Goal: Task Accomplishment & Management: Manage account settings

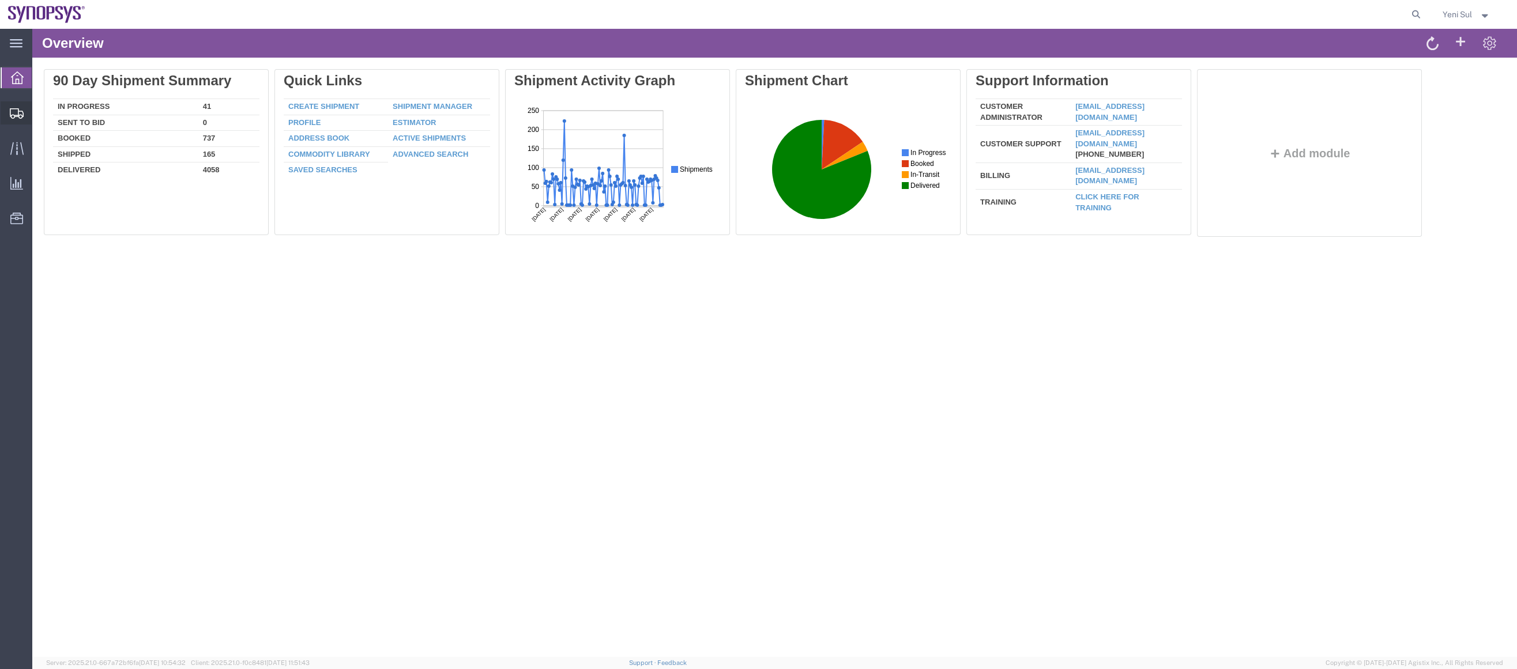
click at [0, 0] on span "Shipment Manager" at bounding box center [0, 0] width 0 height 0
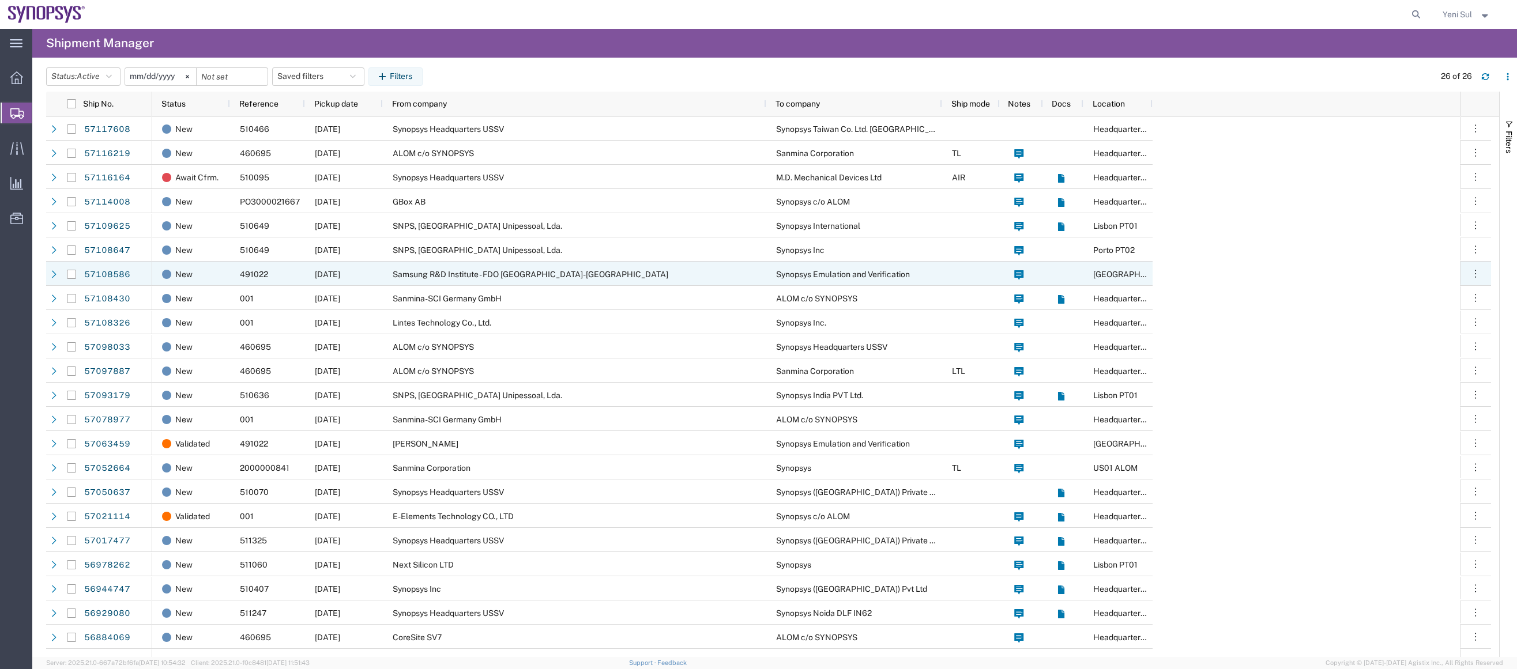
click at [491, 273] on span "Samsung R&D Institute - FDO [GEOGRAPHIC_DATA]-[GEOGRAPHIC_DATA]" at bounding box center [531, 274] width 276 height 9
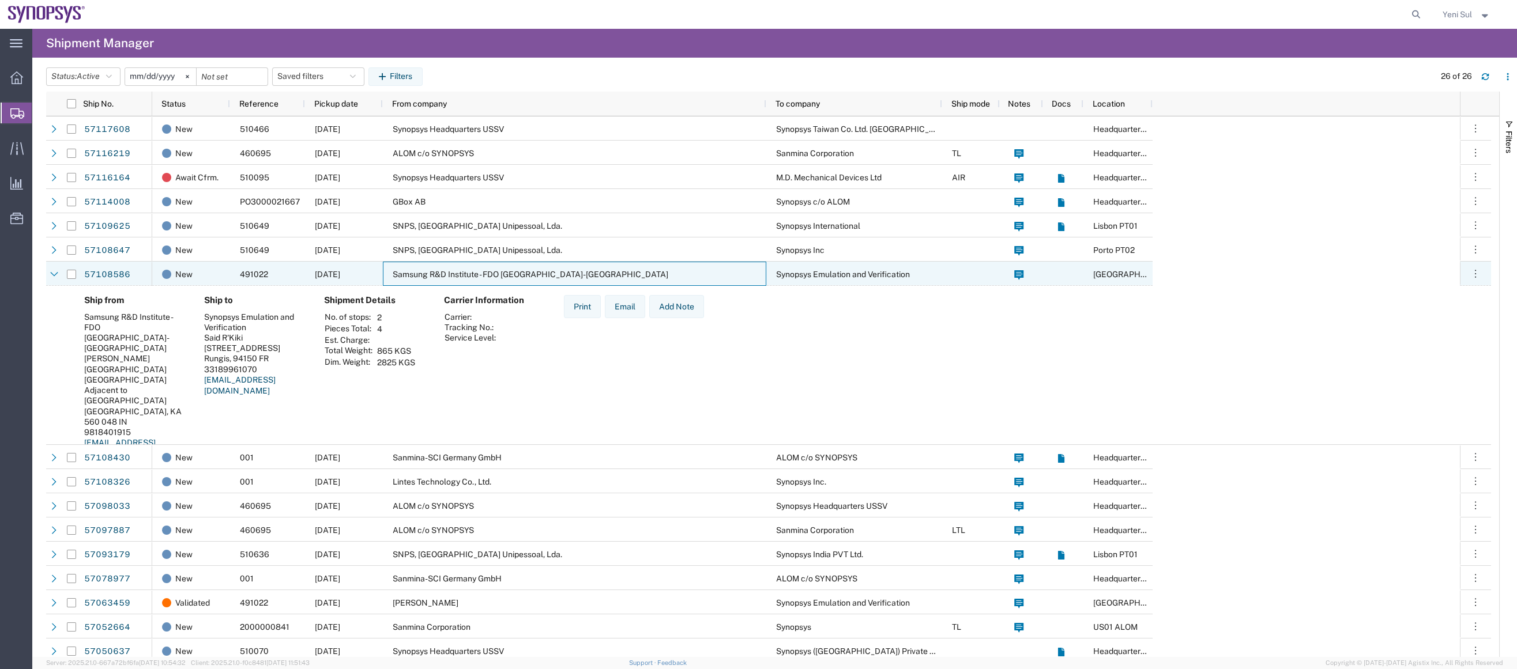
click at [493, 271] on span "Samsung R&D Institute - FDO [GEOGRAPHIC_DATA]-[GEOGRAPHIC_DATA]" at bounding box center [531, 274] width 276 height 9
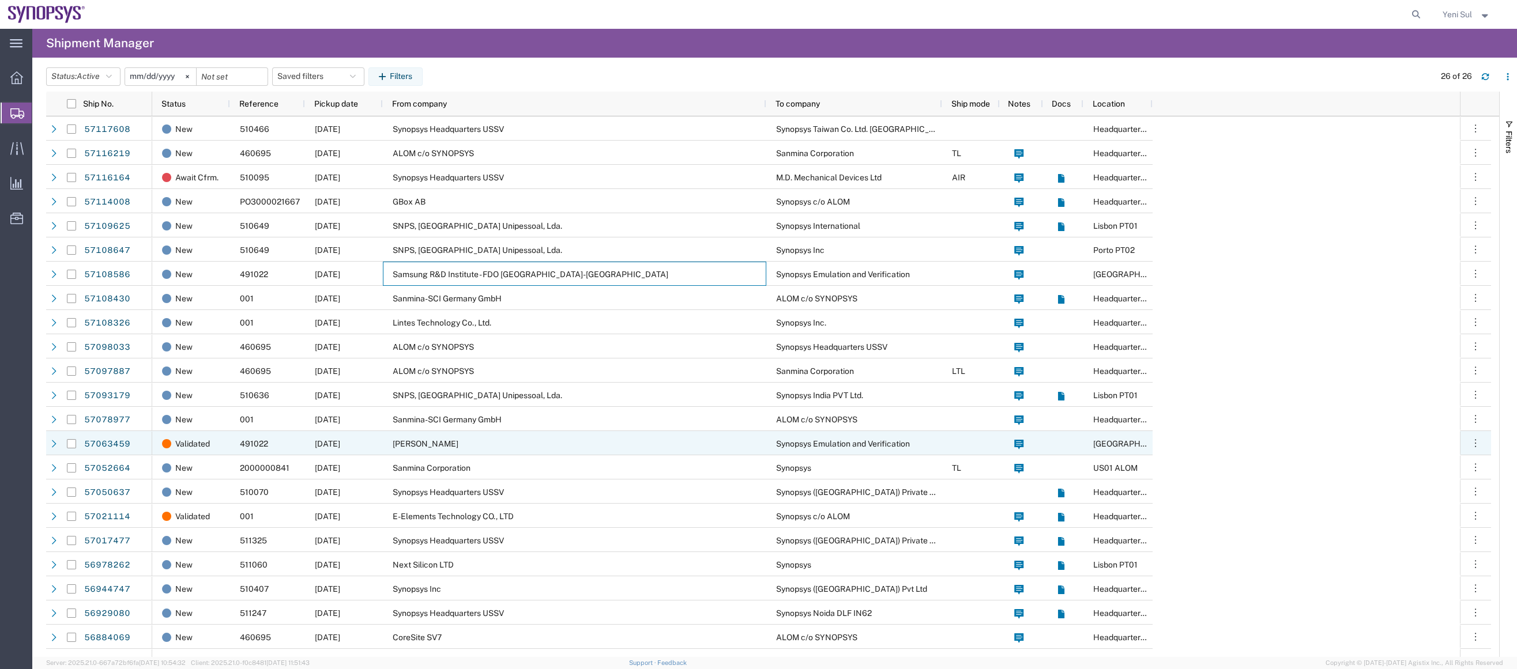
scroll to position [88, 0]
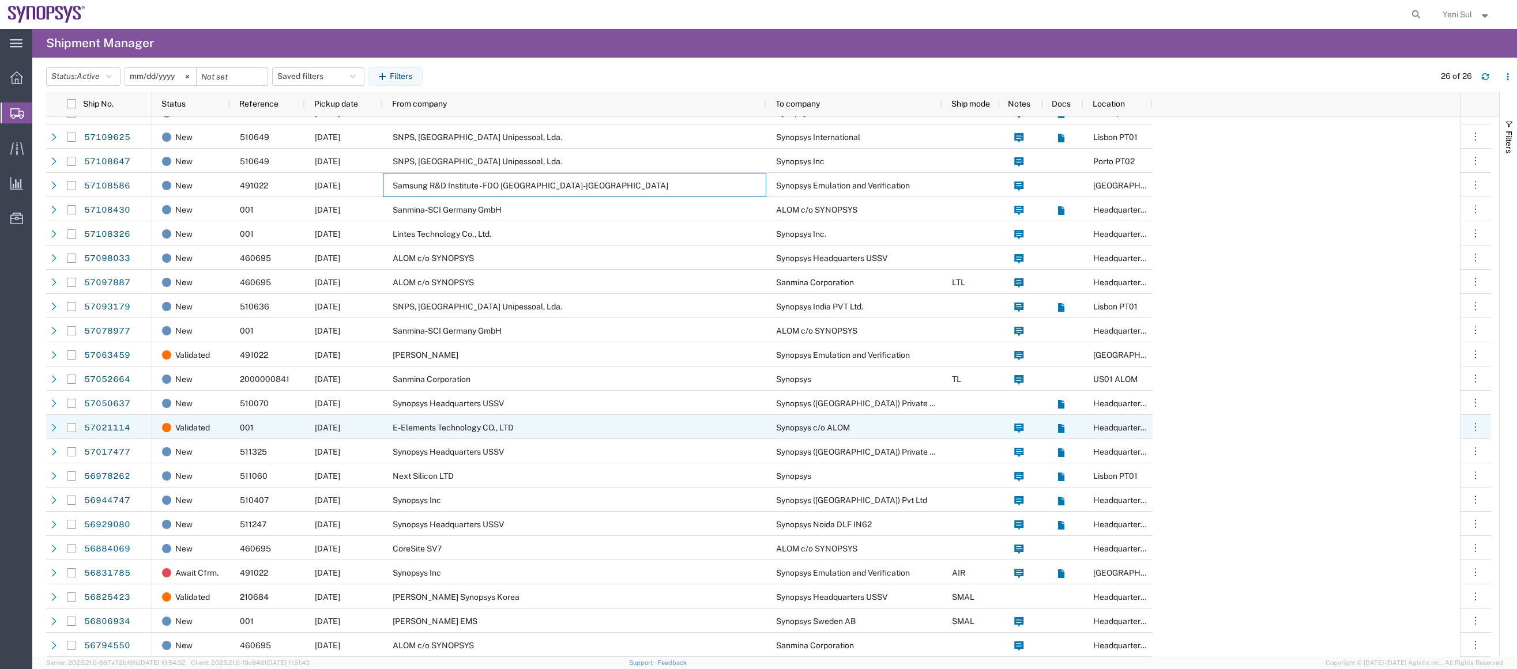
click at [469, 427] on span "E-Elements Technology CO., LTD" at bounding box center [453, 427] width 121 height 9
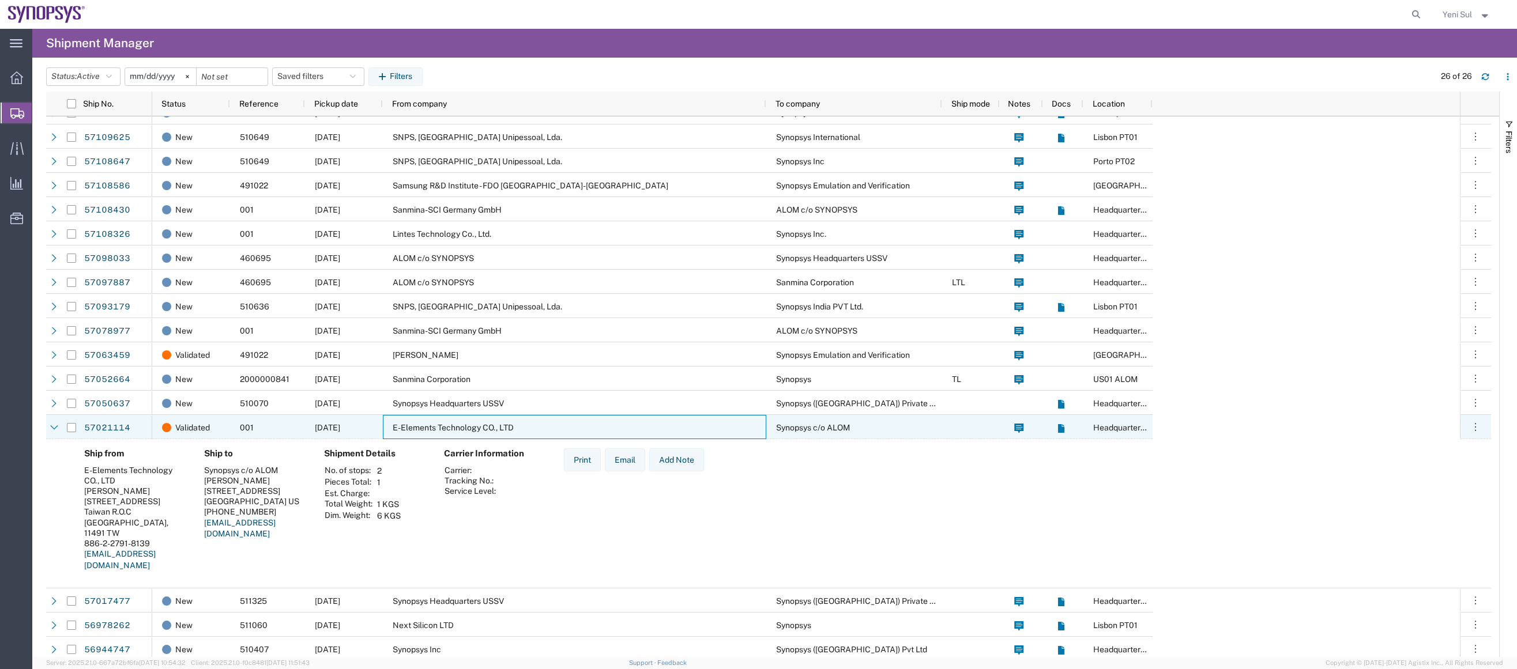
click at [472, 427] on span "E-Elements Technology CO., LTD" at bounding box center [453, 427] width 121 height 9
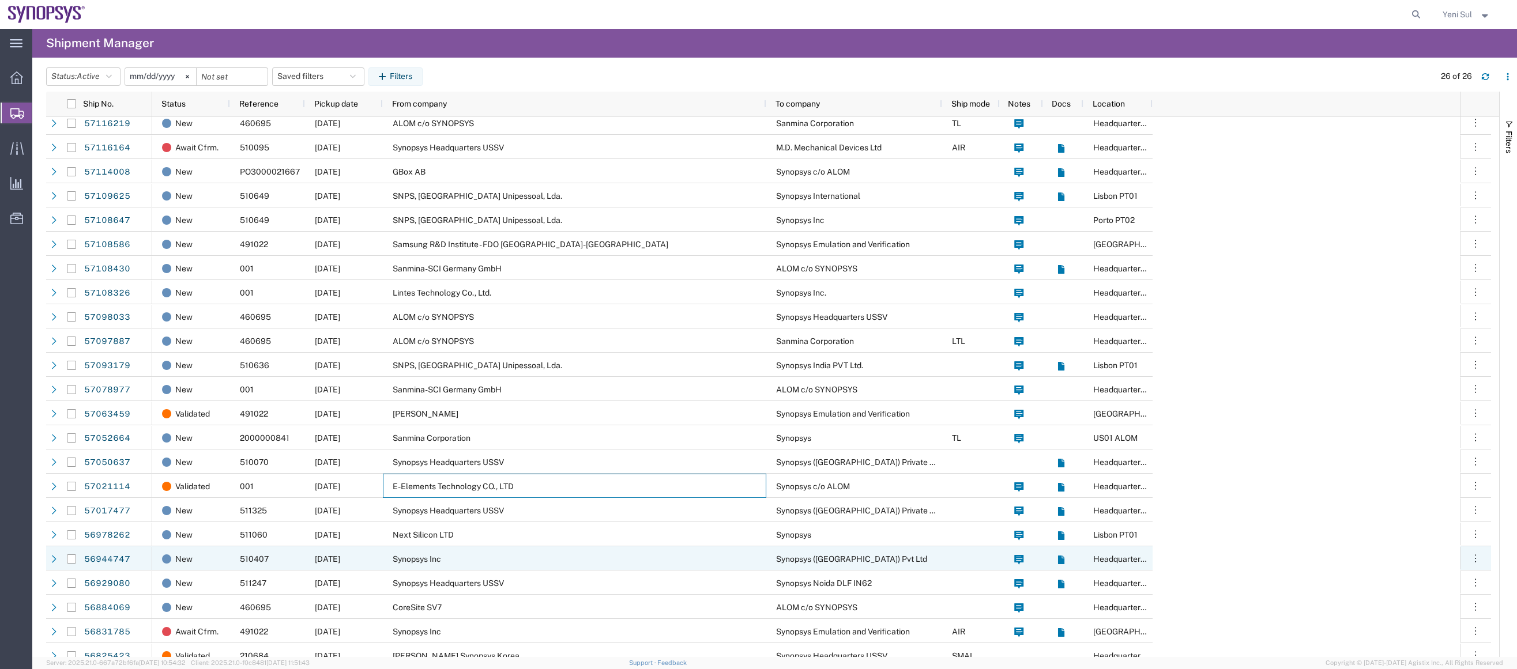
scroll to position [0, 0]
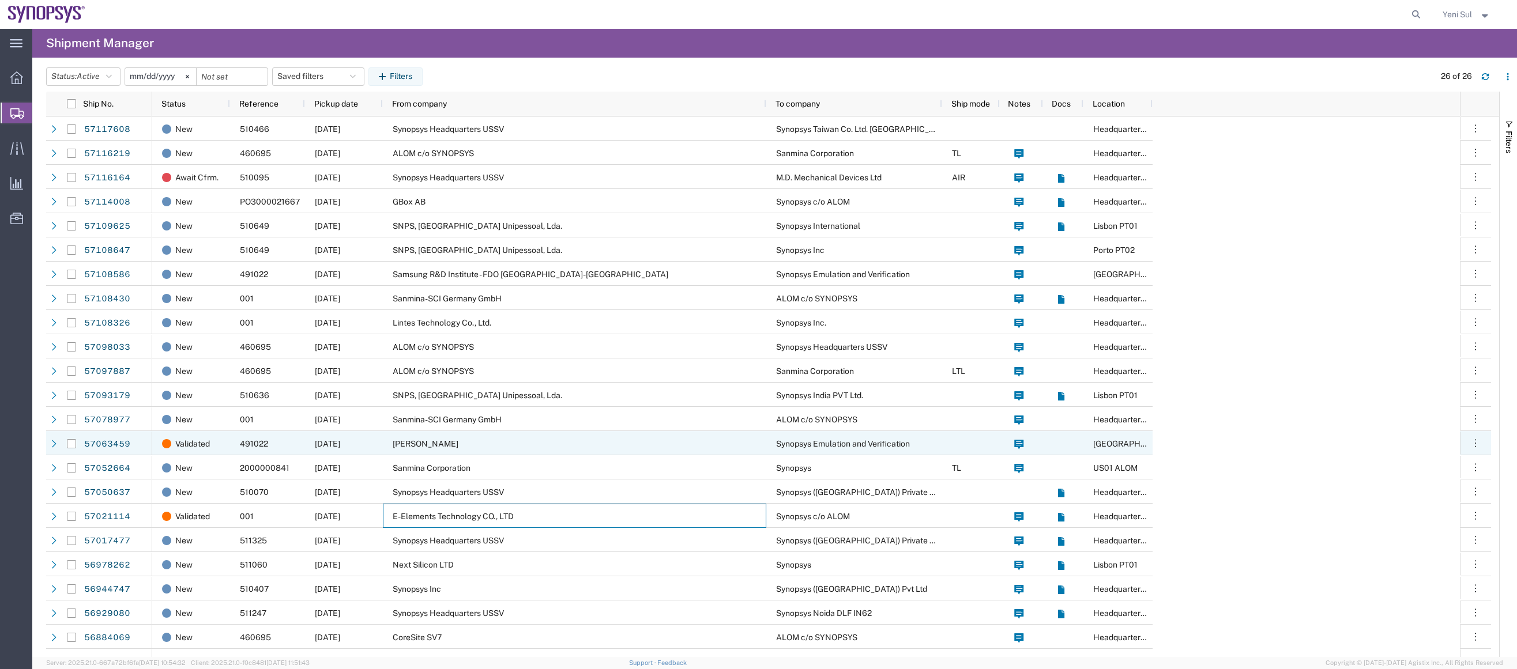
click at [428, 444] on span "[PERSON_NAME]" at bounding box center [426, 443] width 66 height 9
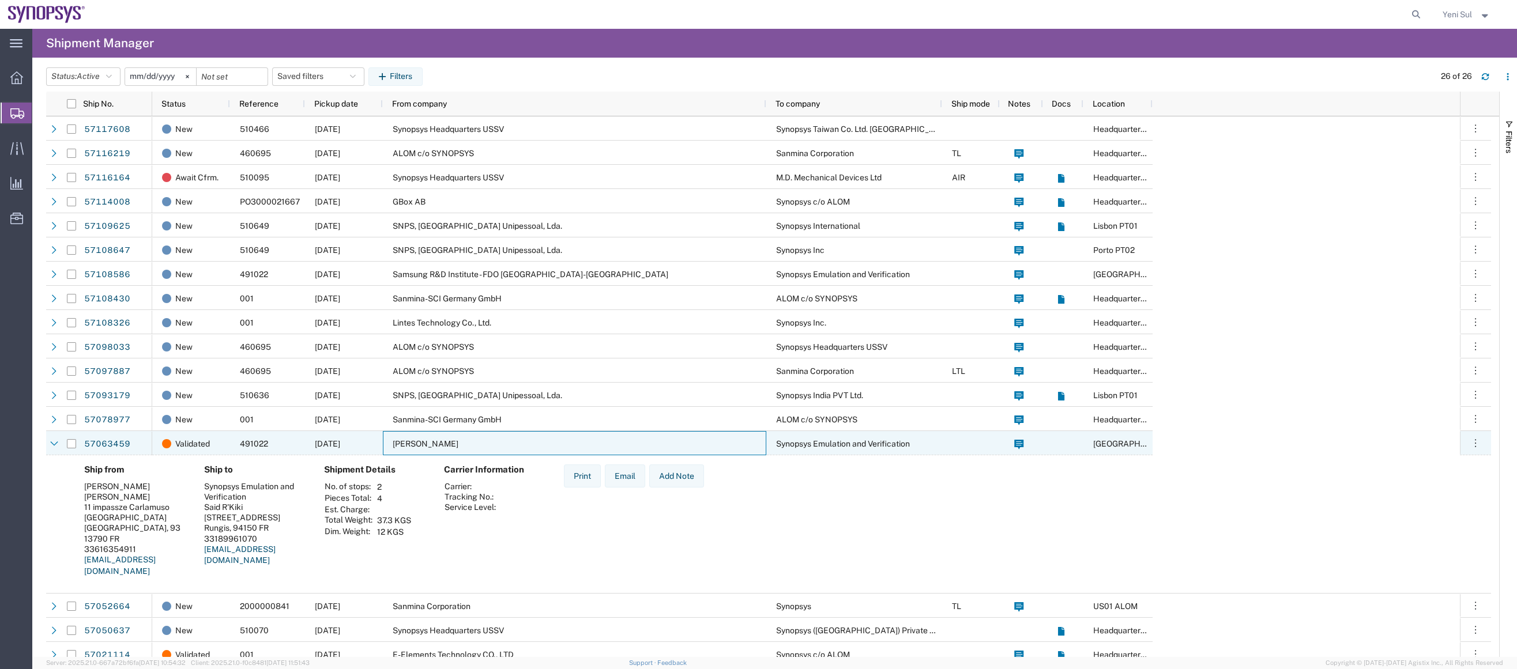
click at [457, 442] on div "[PERSON_NAME]" at bounding box center [574, 443] width 383 height 24
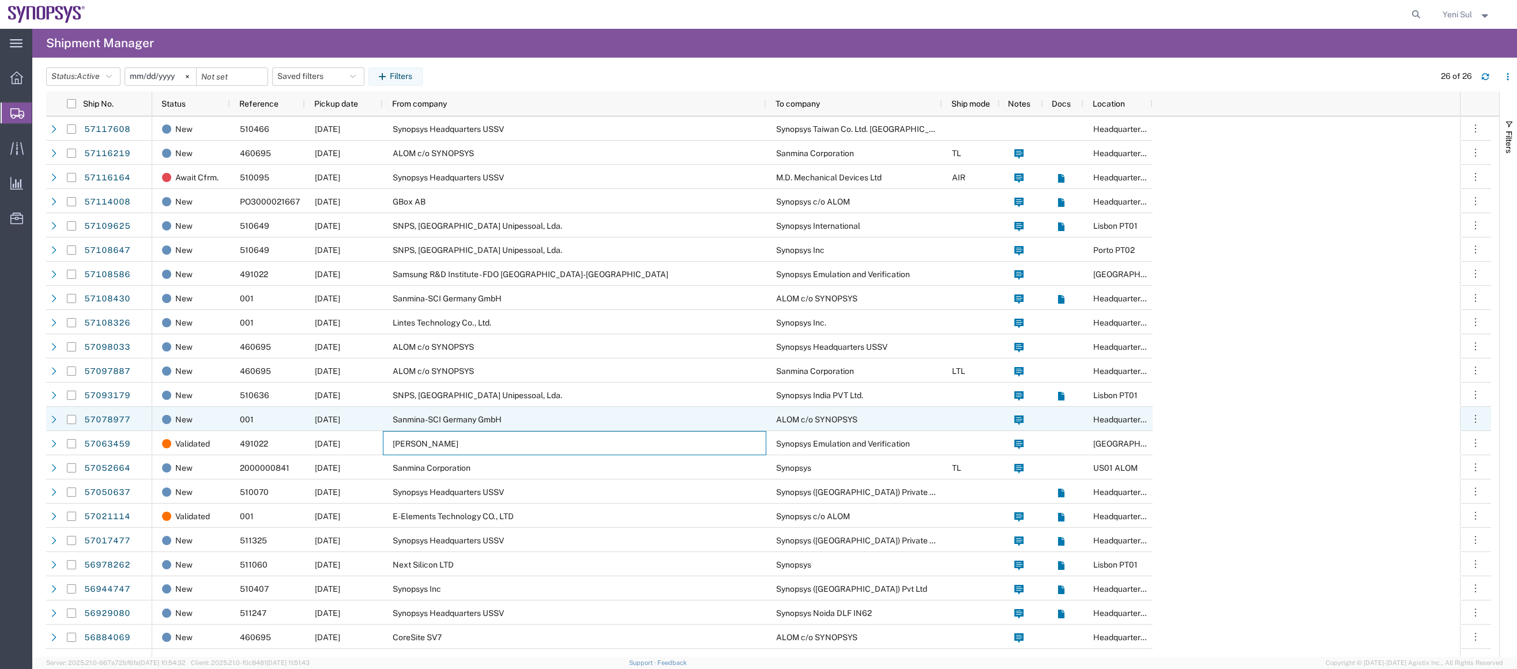
click at [443, 427] on div "Sanmina-SCI Germany GmbH" at bounding box center [574, 419] width 383 height 24
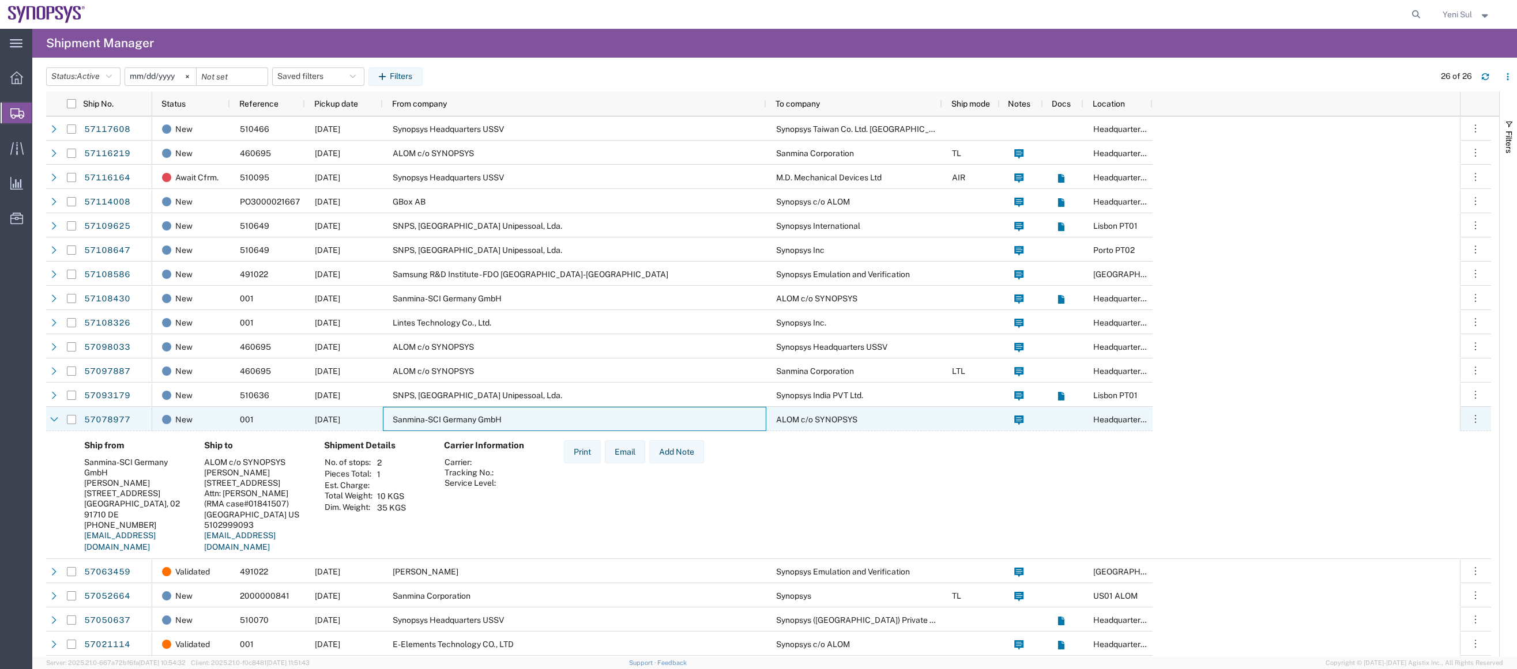
drag, startPoint x: 446, startPoint y: 419, endPoint x: 446, endPoint y: 410, distance: 8.6
click at [446, 419] on span "Sanmina-SCI Germany GmbH" at bounding box center [447, 419] width 109 height 9
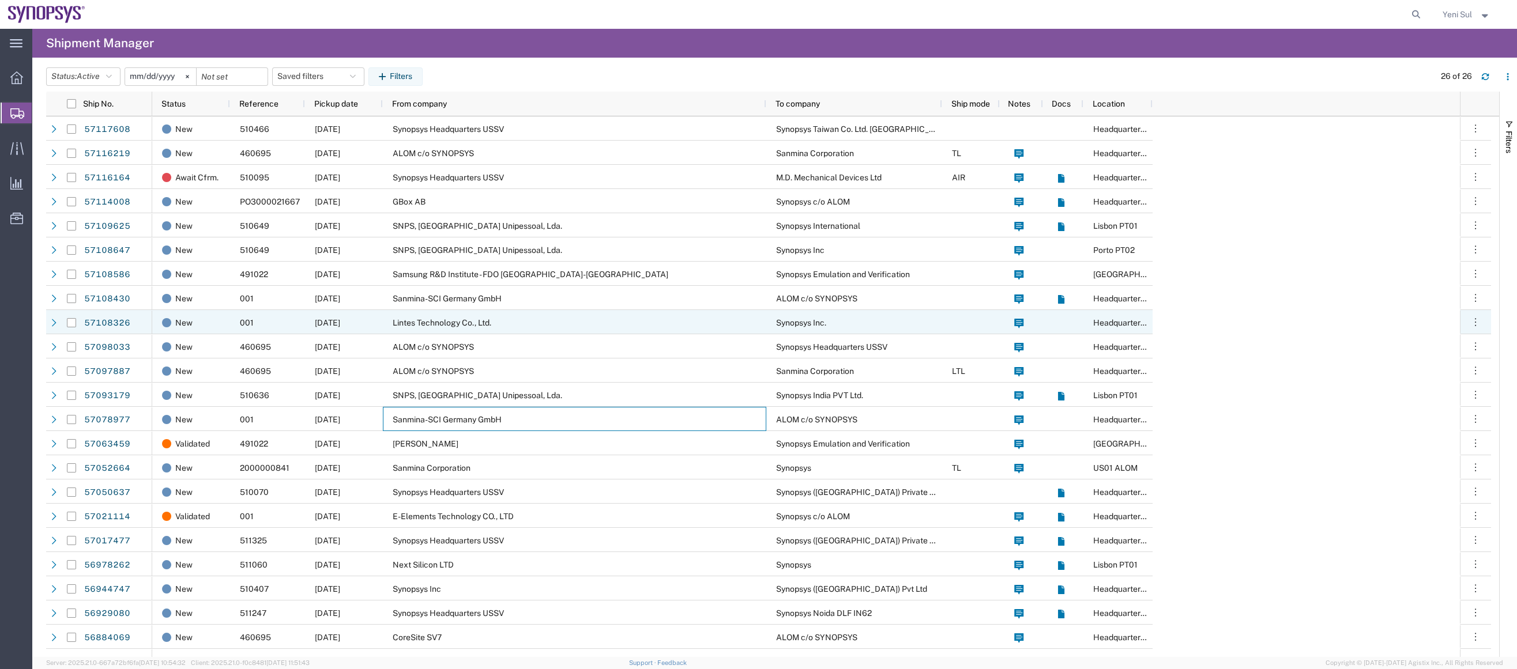
click at [438, 319] on span "Lintes Technology Co., Ltd." at bounding box center [442, 322] width 99 height 9
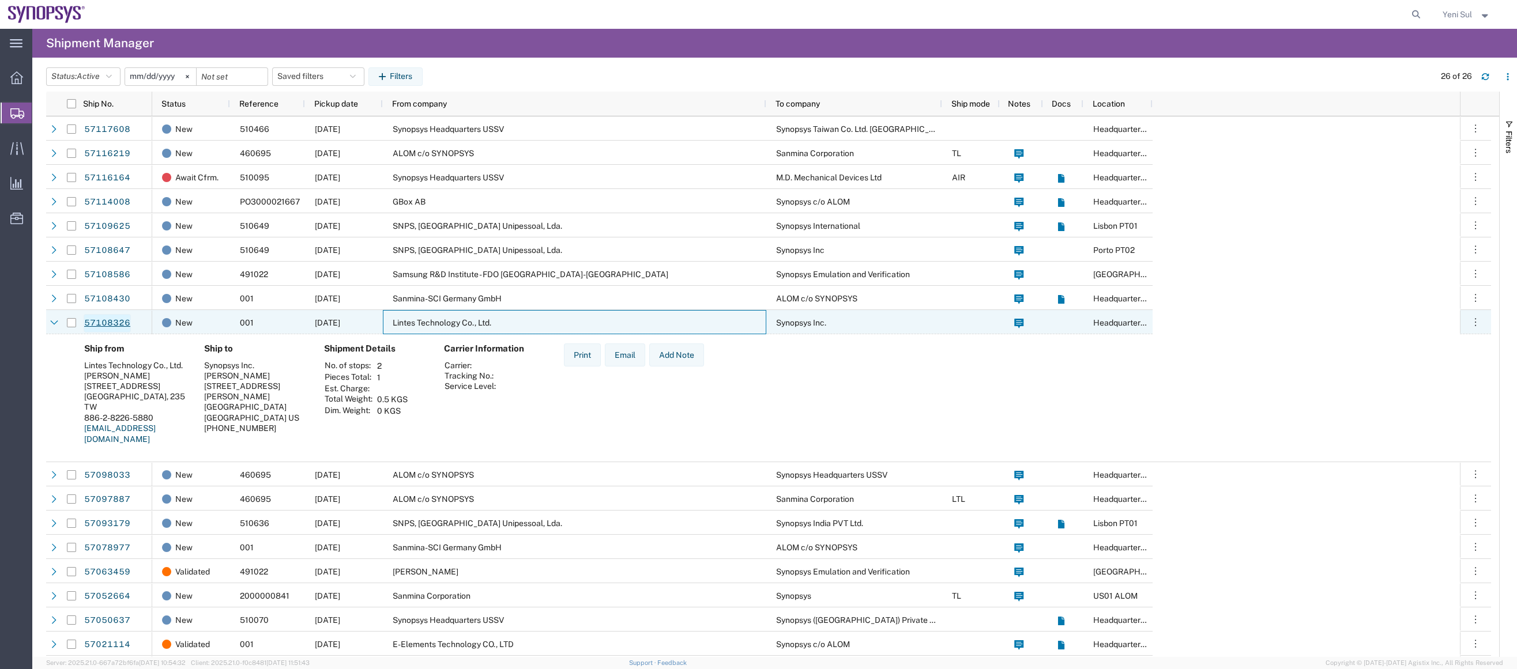
click at [94, 323] on link "57108326" at bounding box center [107, 323] width 47 height 18
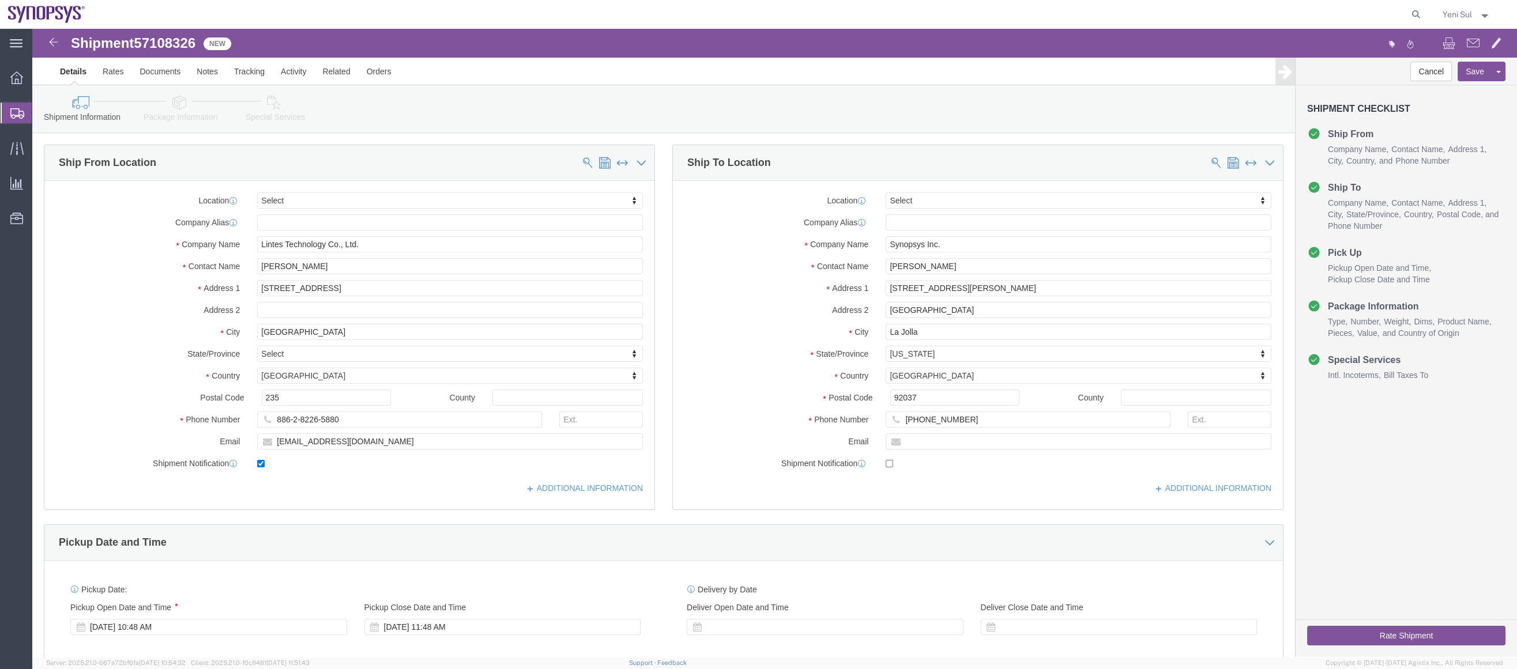
select select
click link "Documents"
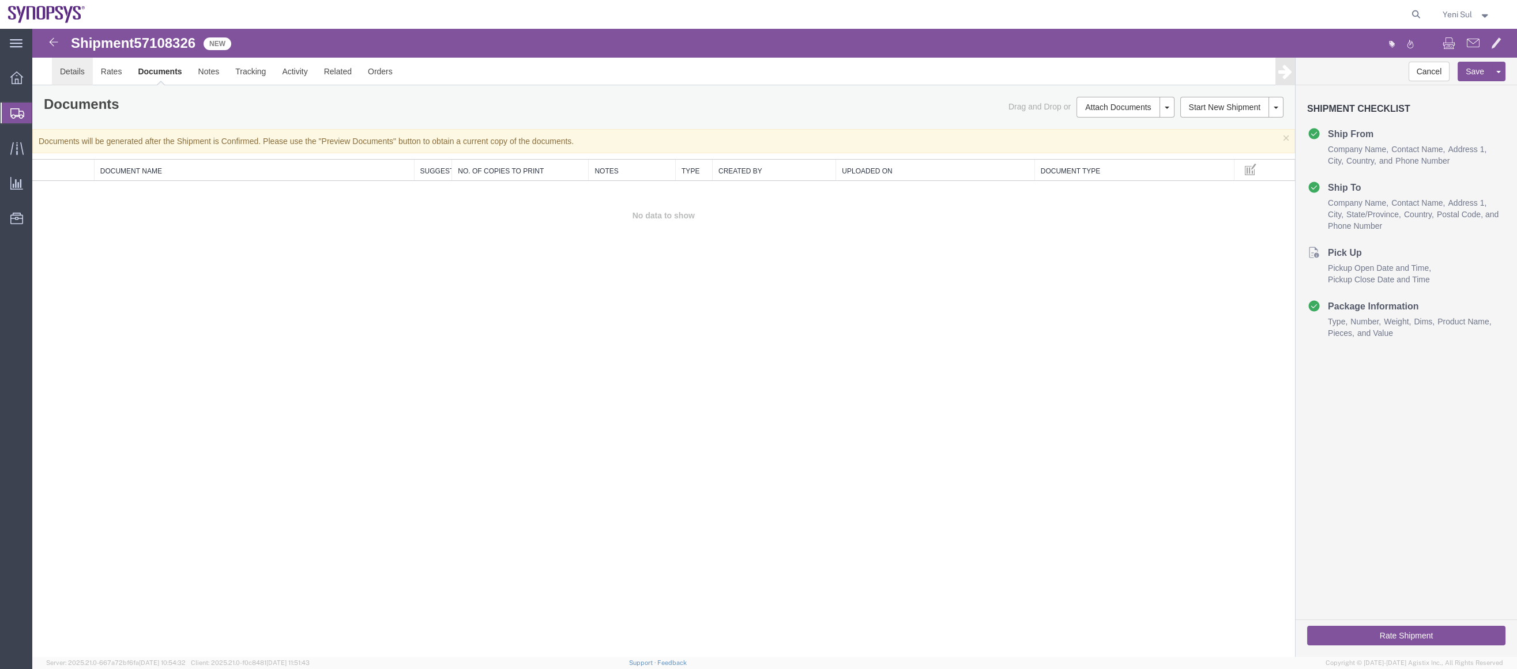
click at [56, 76] on link "Details" at bounding box center [72, 72] width 41 height 28
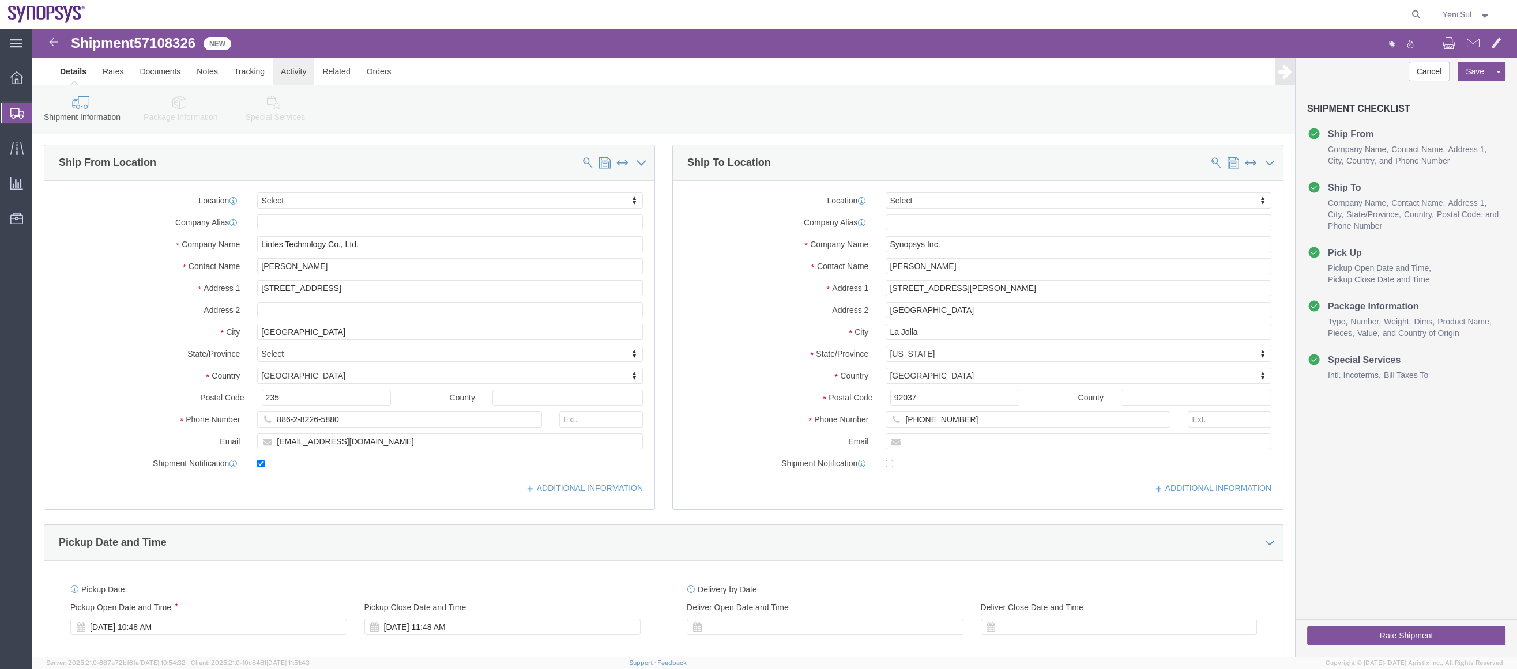
click link "Activity"
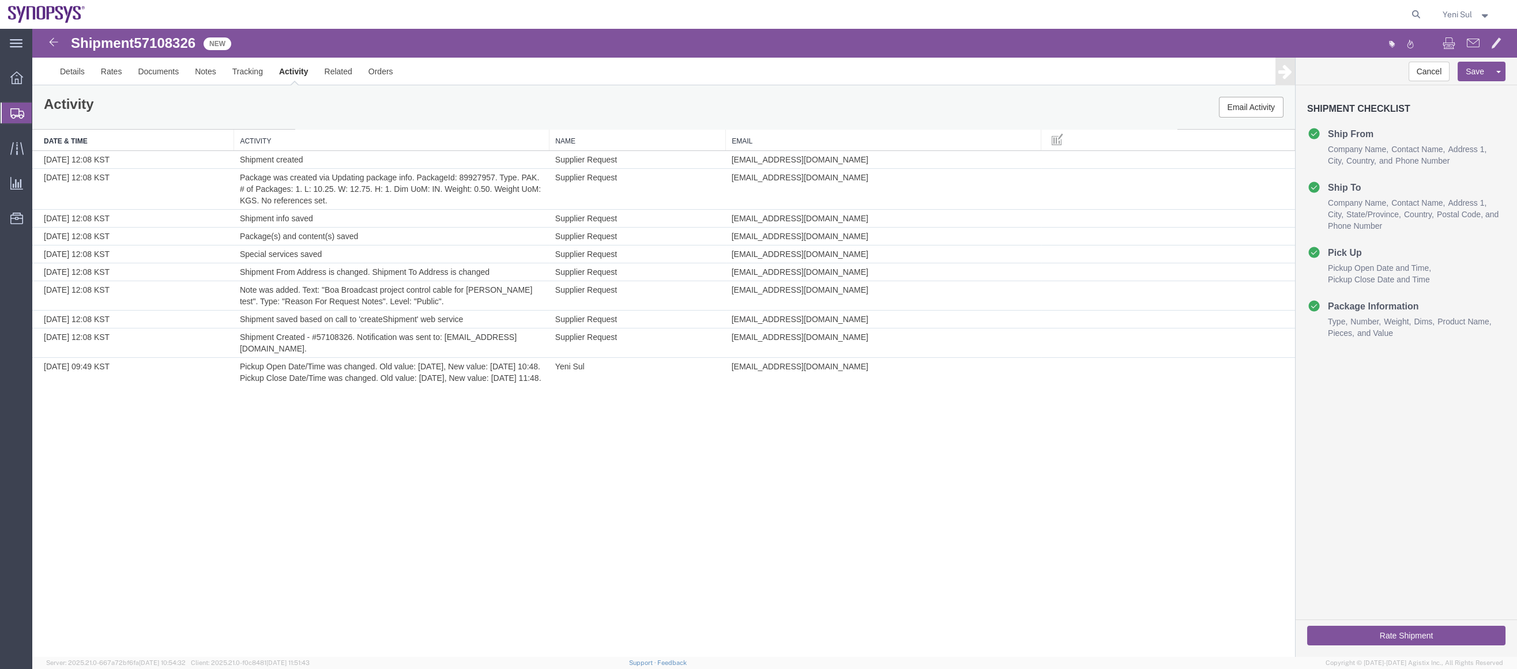
click at [654, 526] on div "Shipment 57108326 10 of 10 New Details Rates Documents Notes Tracking Activity …" at bounding box center [774, 343] width 1484 height 628
click at [535, 485] on div "Shipment 57108326 10 of 10 New Details Rates Documents Notes Tracking Activity …" at bounding box center [774, 343] width 1484 height 628
drag, startPoint x: 409, startPoint y: 423, endPoint x: 382, endPoint y: 360, distance: 69.2
click at [408, 423] on div "Shipment 57108326 10 of 10 New Details Rates Documents Notes Tracking Activity …" at bounding box center [774, 343] width 1484 height 628
click at [67, 75] on link "Details" at bounding box center [72, 72] width 41 height 28
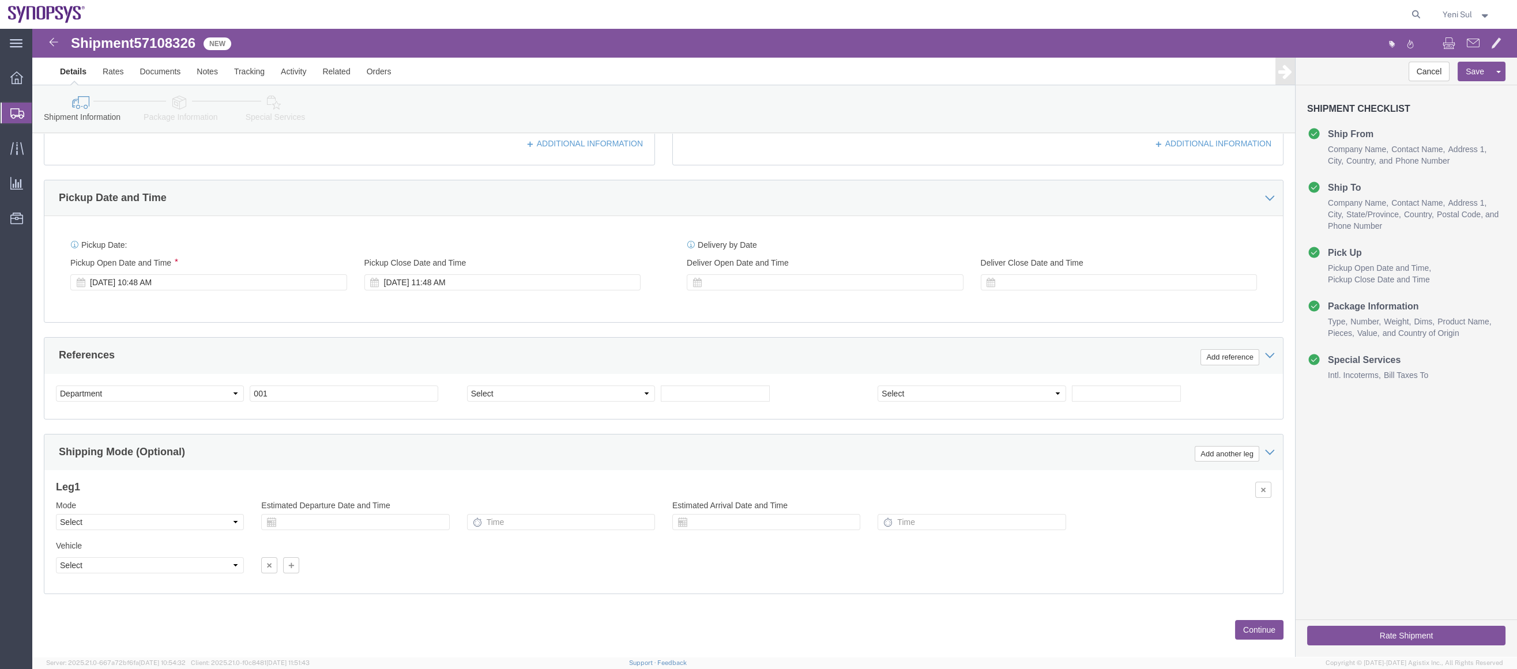
scroll to position [361, 0]
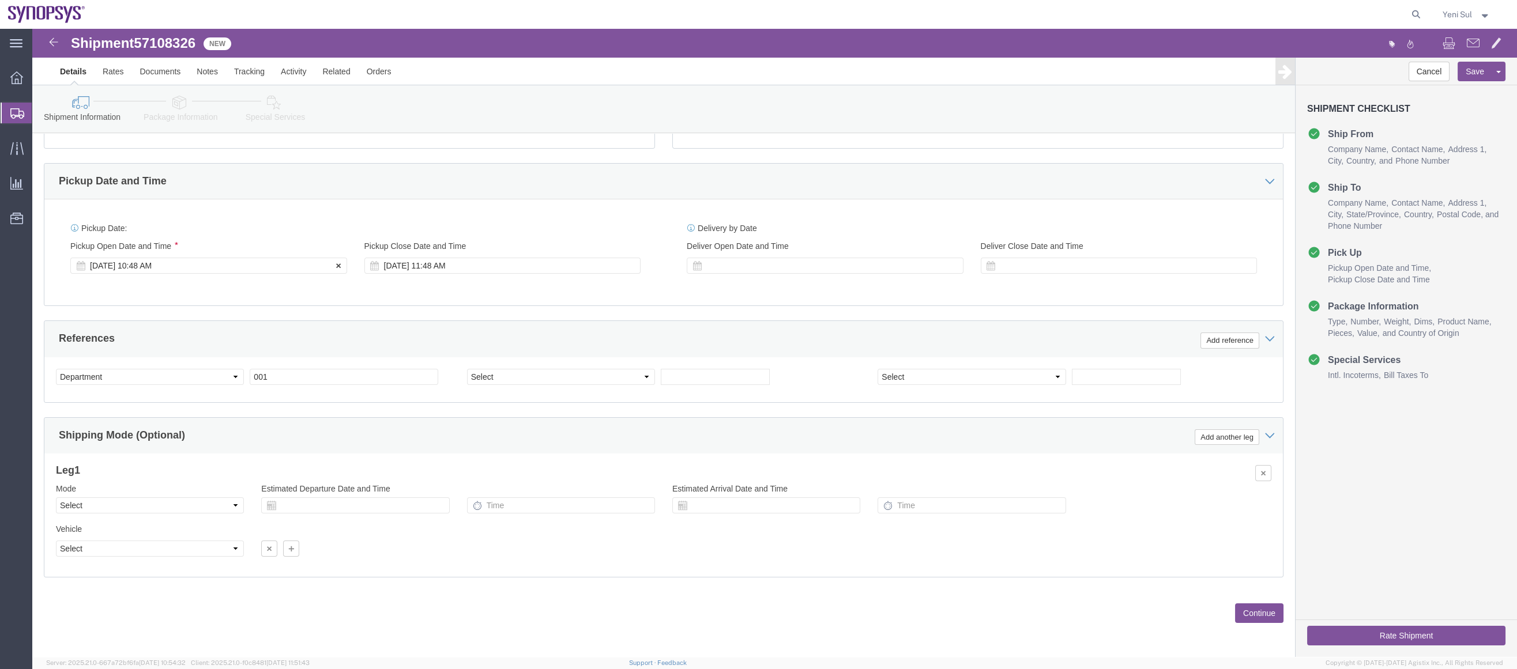
click div "[DATE] 10:48 AM"
click input "10:48 AM"
type input "10:00 AM"
click button "Apply"
click div "[DATE] 11:48 AM"
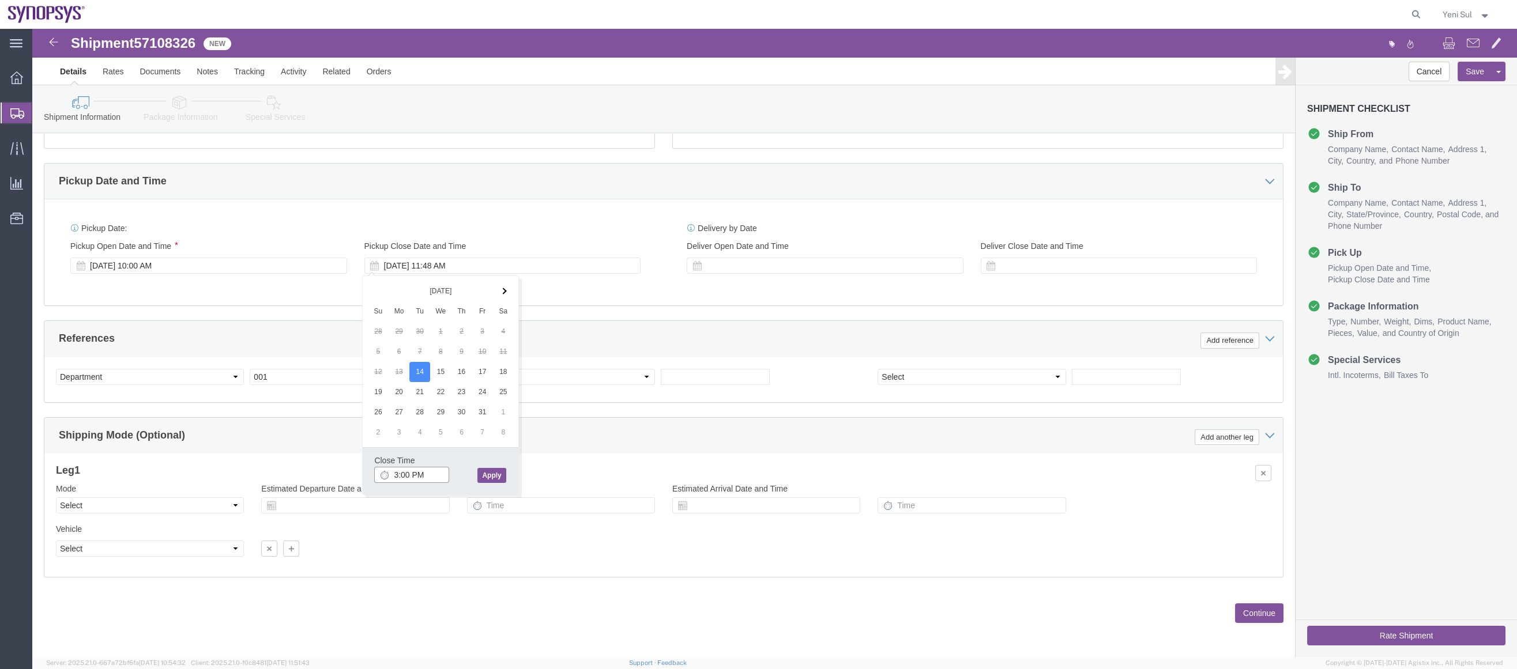
type input "3:00 PM"
click button "Apply"
click button "Continue"
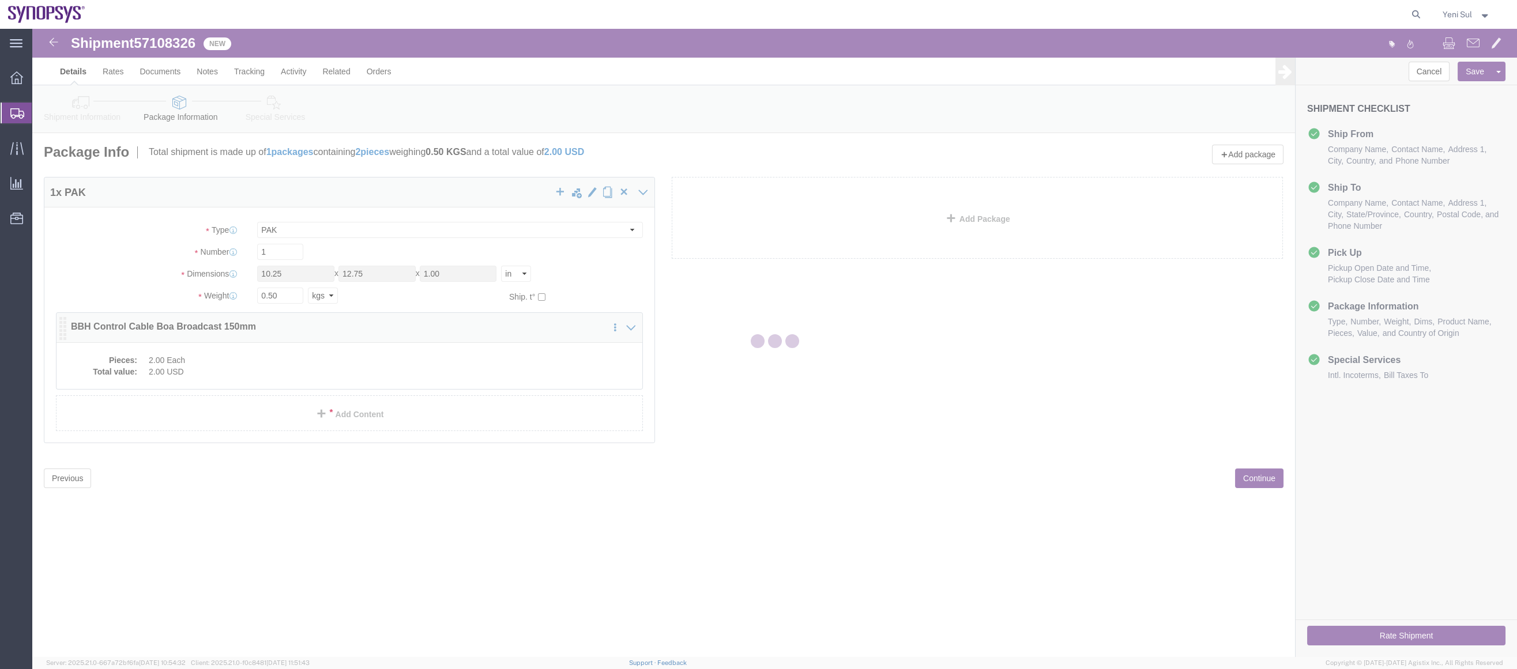
scroll to position [0, 0]
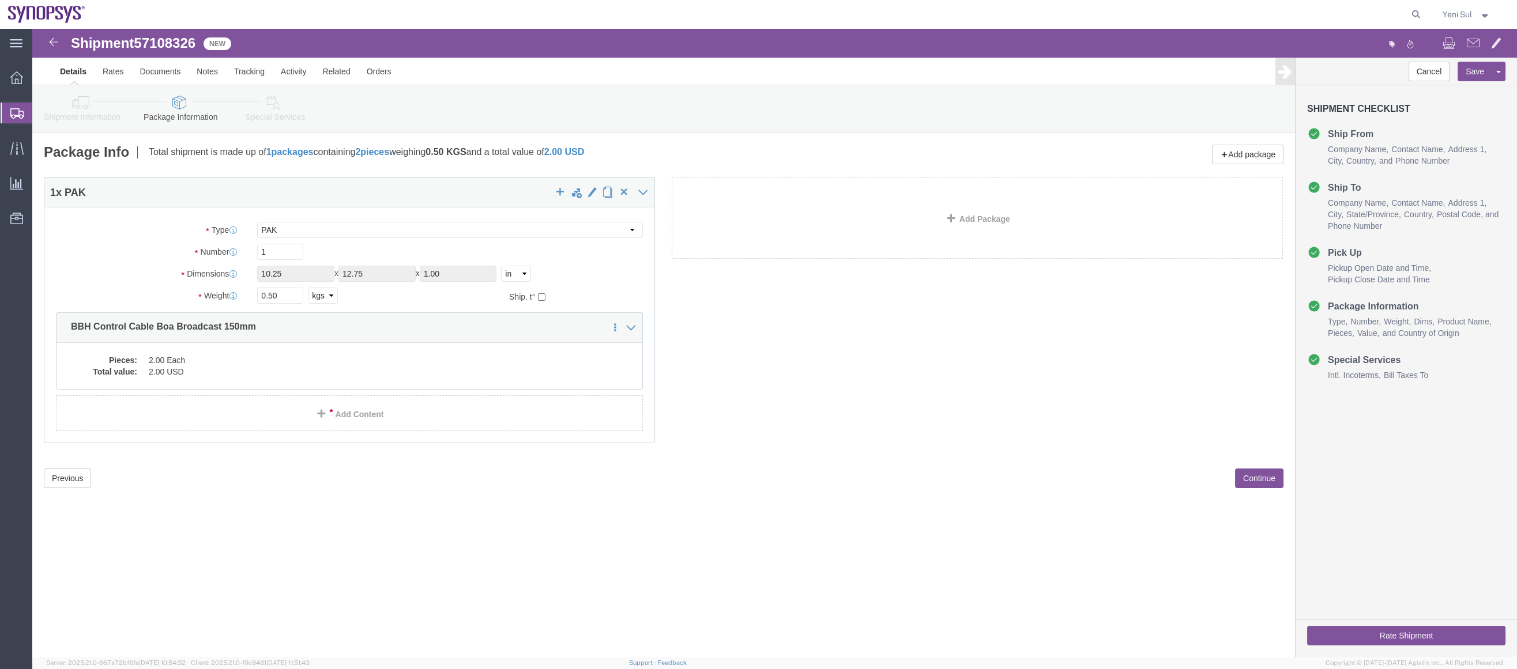
click div "Previous Continue"
click dd "2.00 Each"
click div
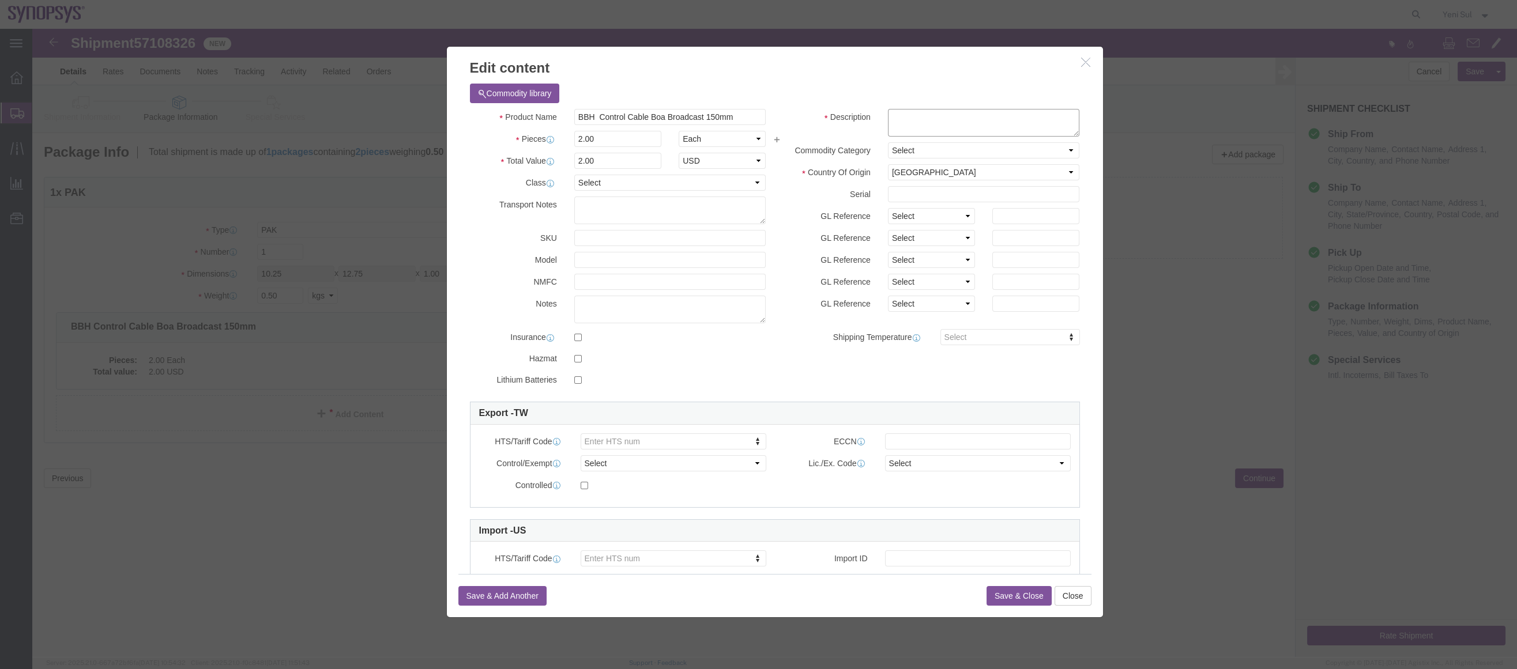
drag, startPoint x: 930, startPoint y: 92, endPoint x: 918, endPoint y: 100, distance: 13.8
click textarea
type textarea "ㅎ"
type textarea "Test Sample"
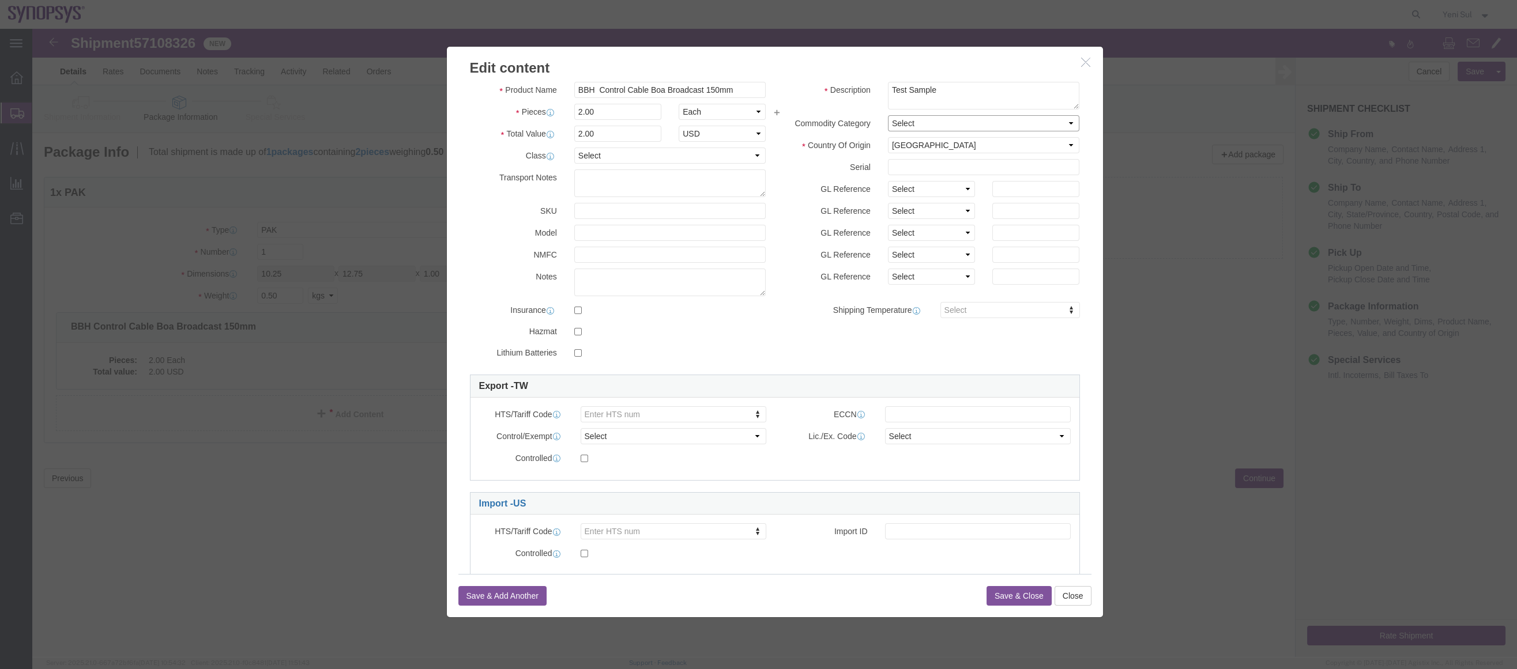
scroll to position [54, 0]
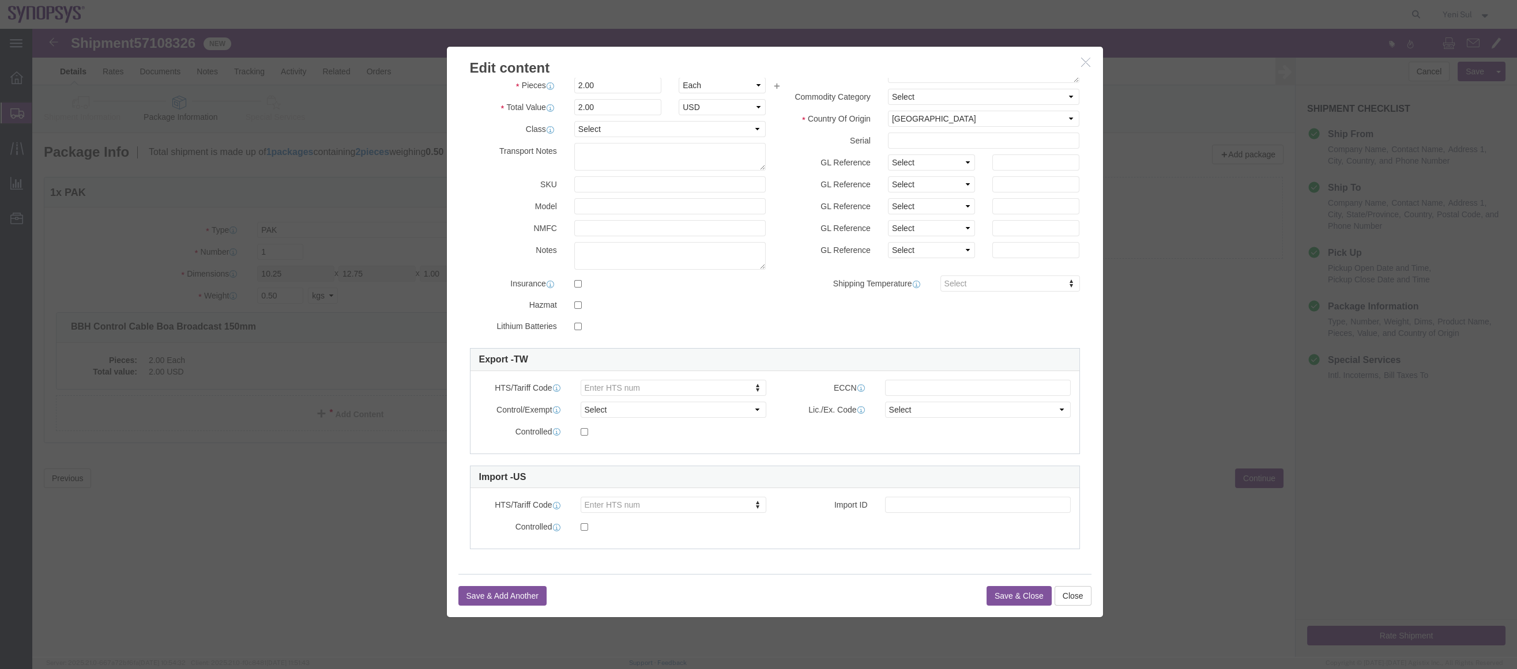
click button "Save & Close"
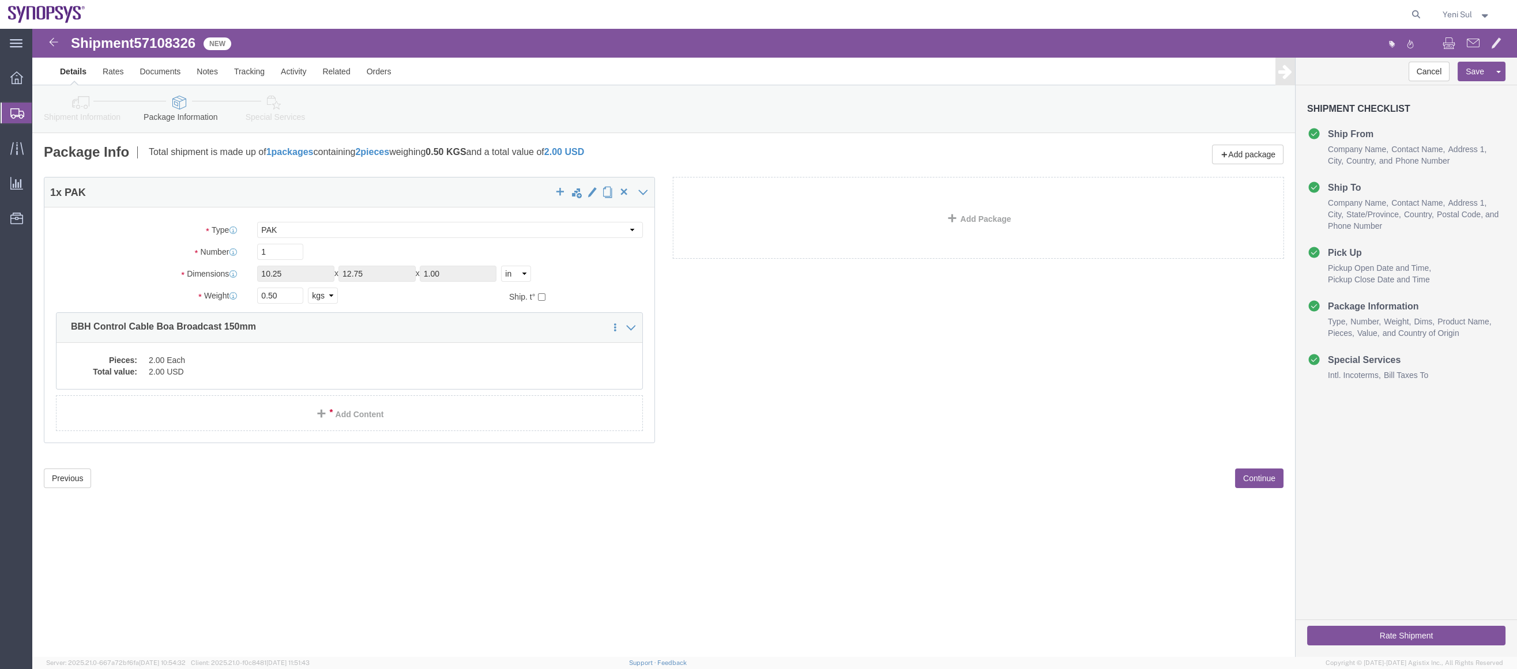
click div "Shipment 57108326 10 of 10 New Details Rates Documents Notes Tracking Activity …"
click select "Select cm ft in"
select select "CM"
click select "Select cm ft in"
type input "26.04"
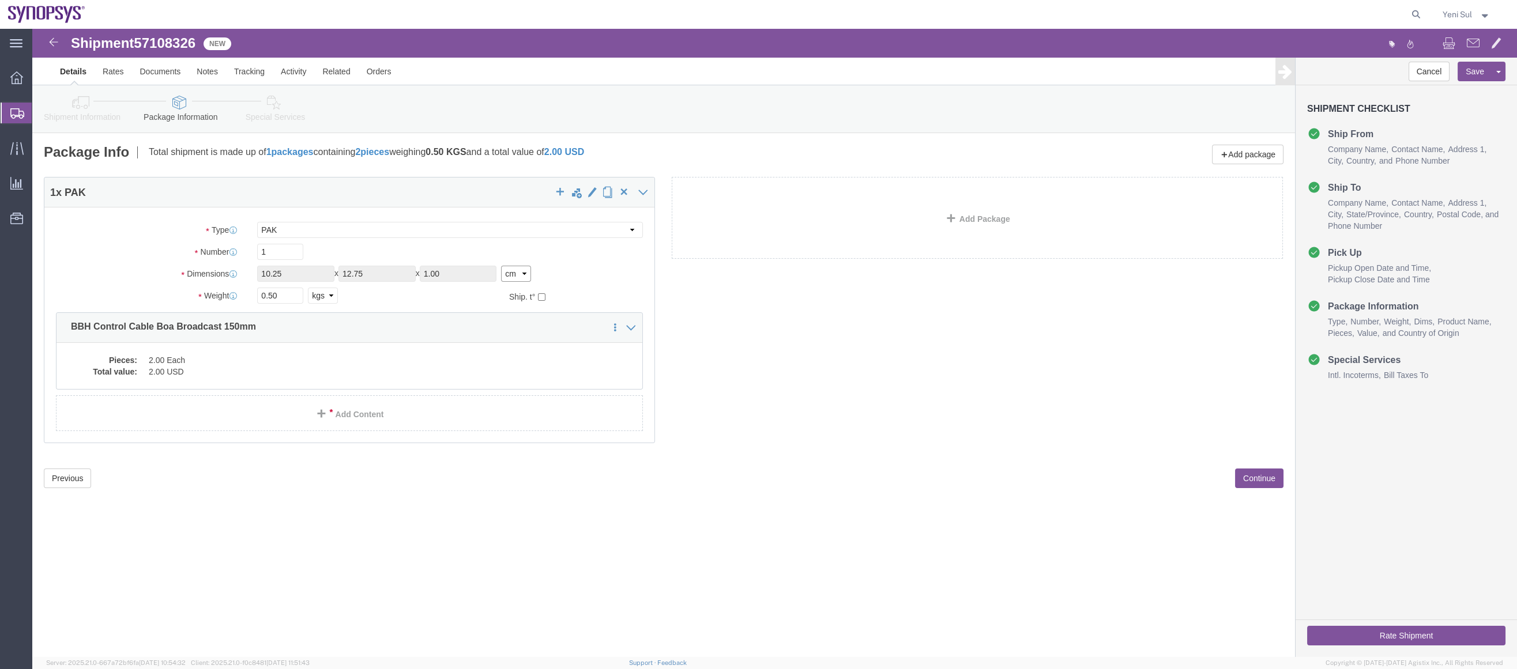
type input "32.38"
type input "2.54"
click input "26.04"
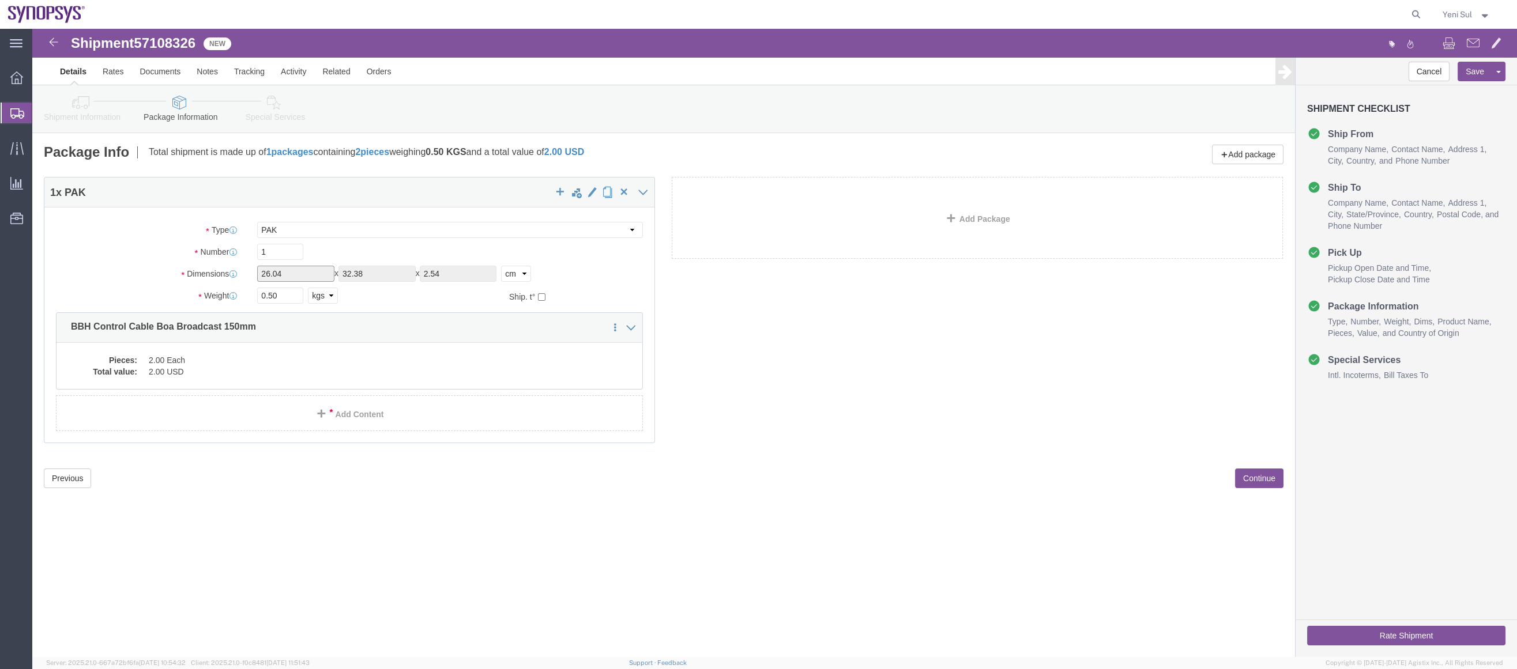
drag, startPoint x: 262, startPoint y: 244, endPoint x: 253, endPoint y: 243, distance: 8.8
click input "26.04"
drag, startPoint x: 253, startPoint y: 243, endPoint x: 244, endPoint y: 243, distance: 8.7
click input "26.04"
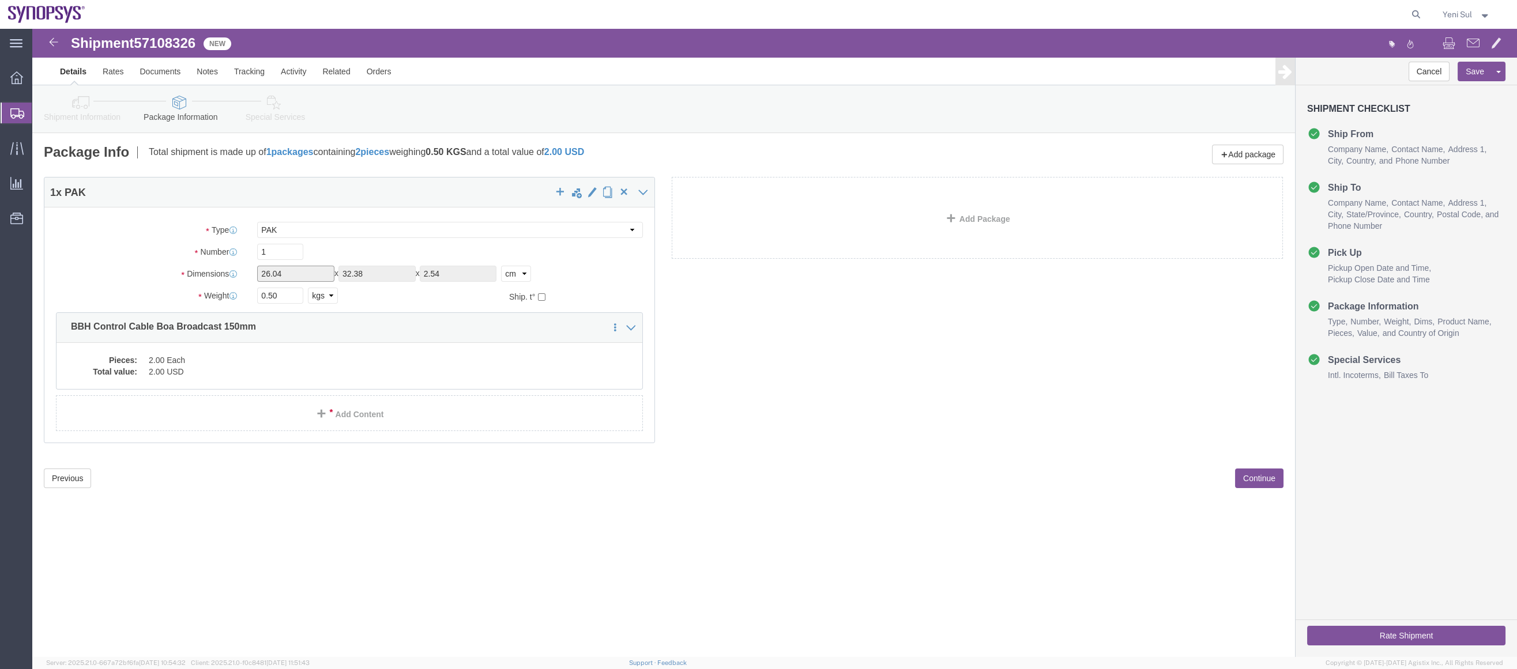
click input "26.04"
click select "Select cm ft in"
click select "Select Bale(s) Basket(s) Bolt(s) Bottle(s) Buckets Bulk Bundle(s) Can(s) Cardbo…"
select select "YRPK"
click select "Select Bale(s) Basket(s) Bolt(s) Bottle(s) Buckets Bulk Bundle(s) Can(s) Cardbo…"
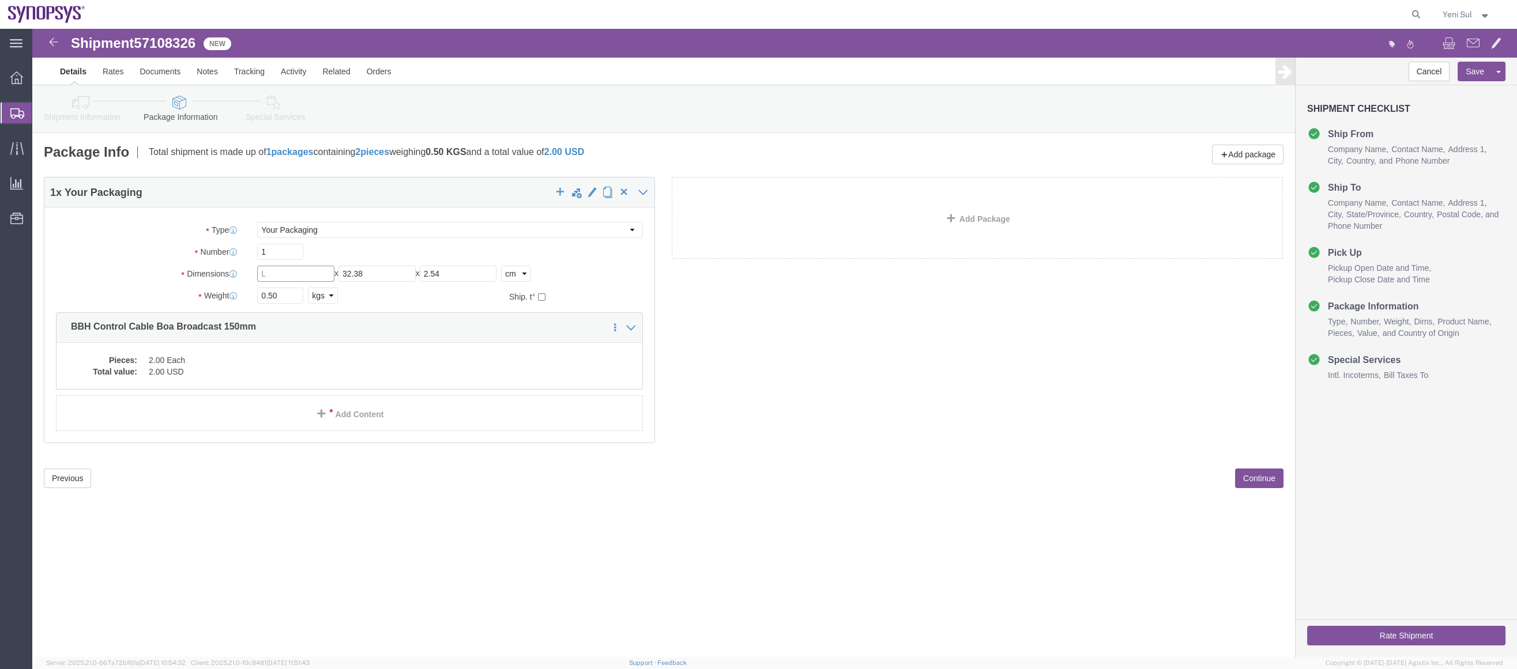
type input "\"
type input "10.25"
type input "12.75"
type input "1"
click div "1 x Your Packaging Package Type Select Bale(s) Basket(s) Bolt(s) Bottle(s) Buck…"
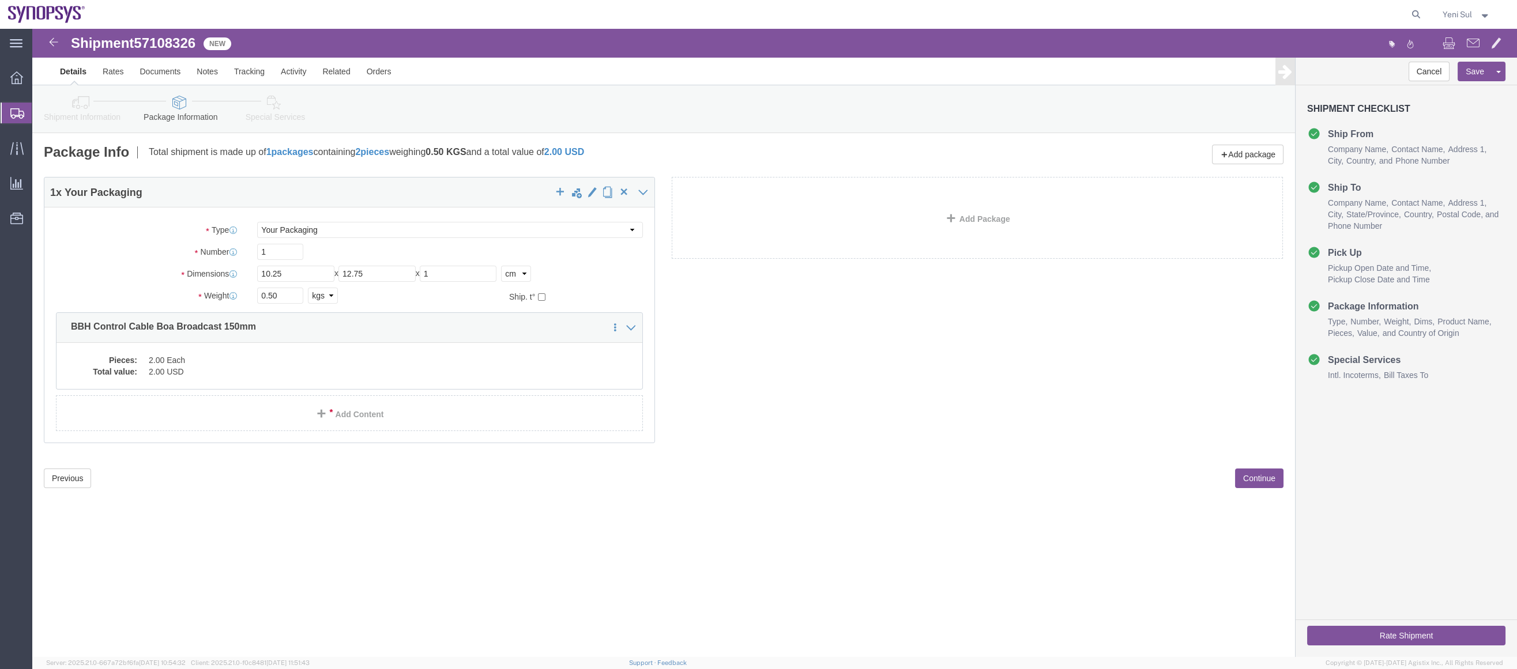
click button "Continue"
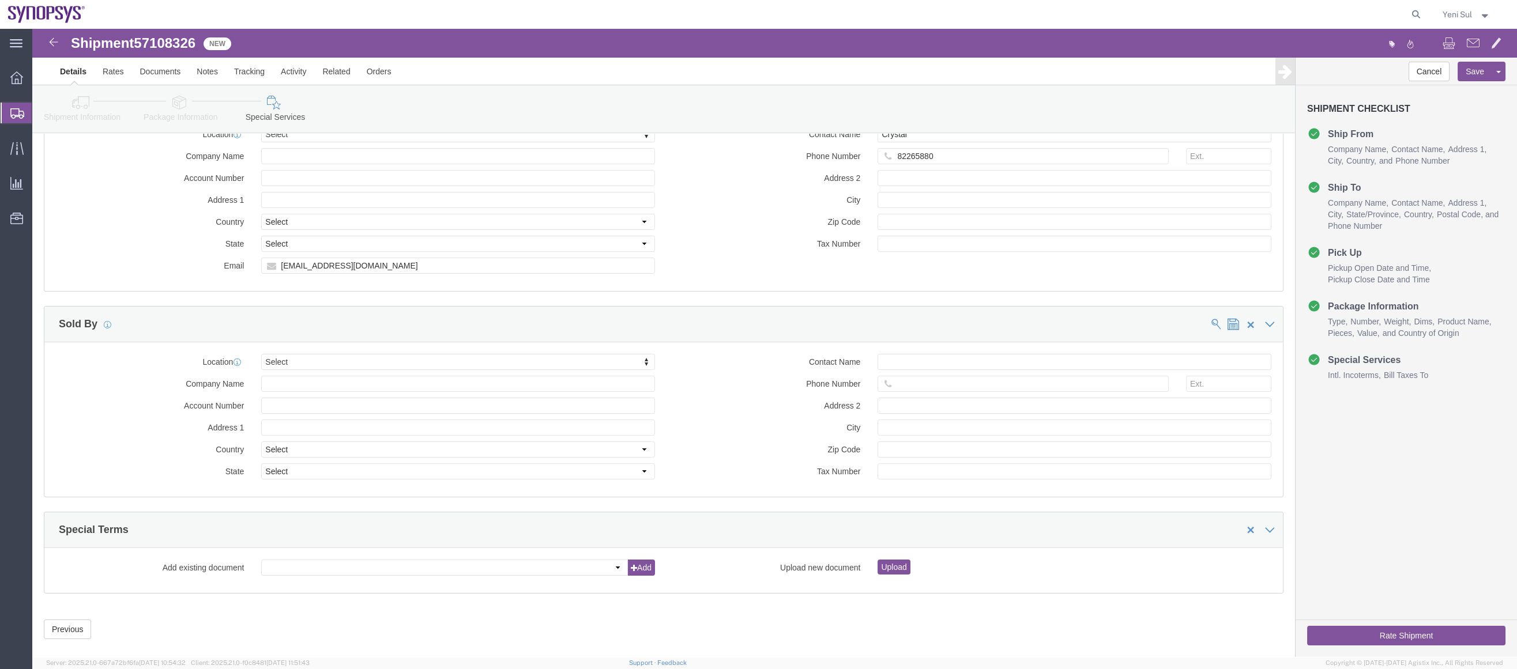
scroll to position [1222, 0]
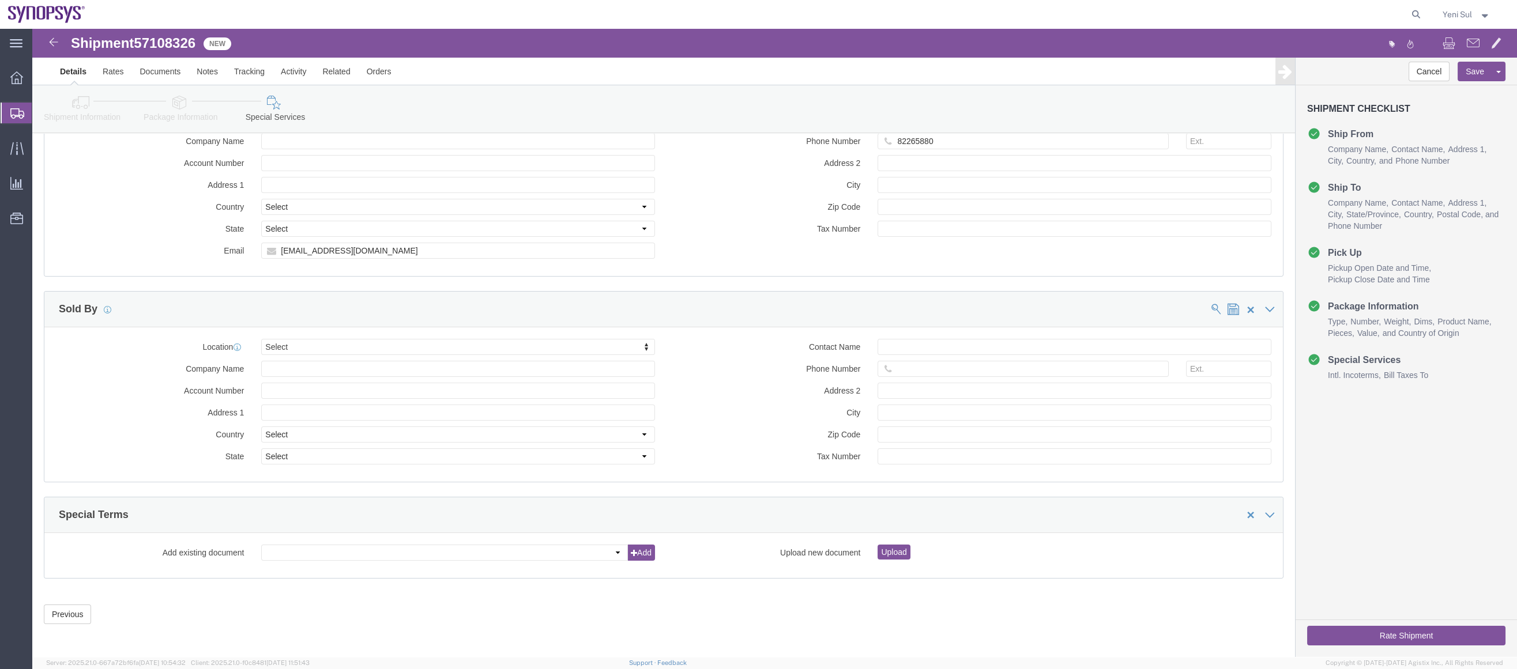
click button "Rate Shipment"
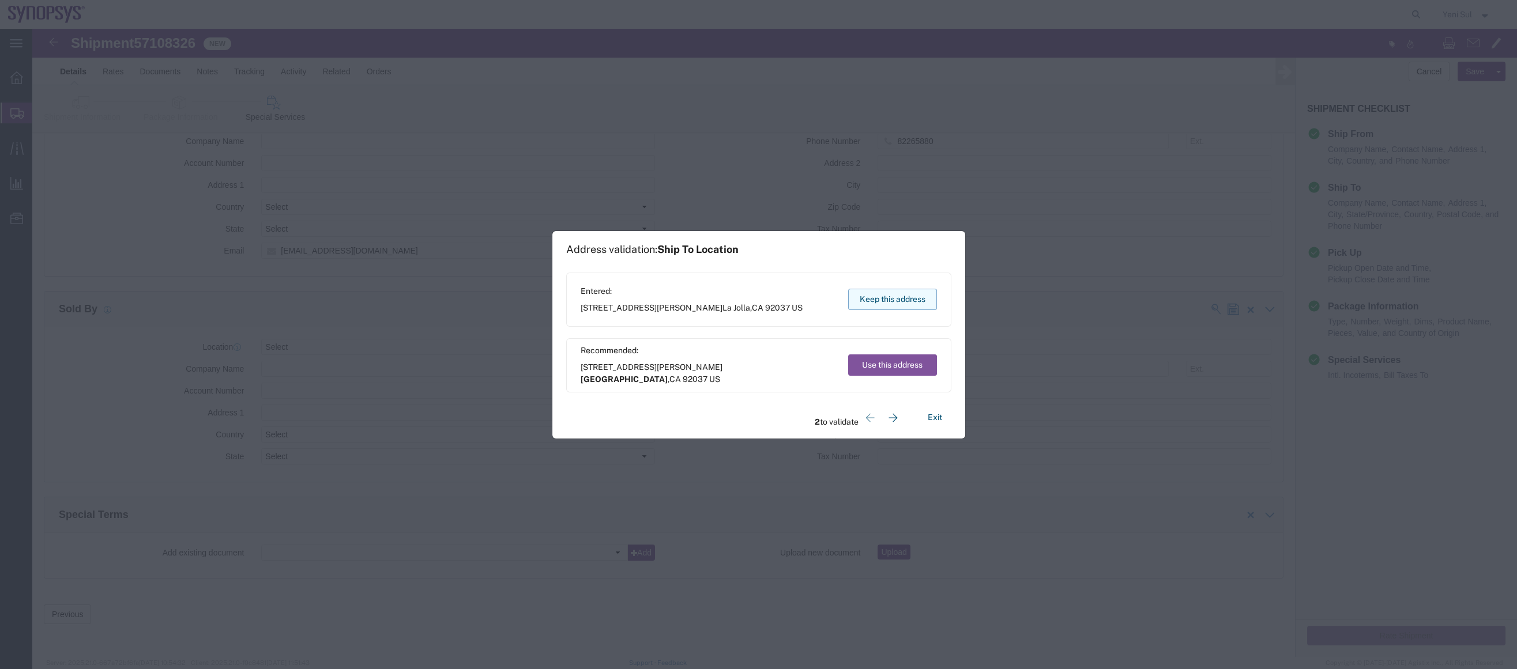
click at [873, 289] on button "Keep this address" at bounding box center [892, 299] width 89 height 21
click at [872, 296] on button "Keep this address" at bounding box center [892, 299] width 89 height 21
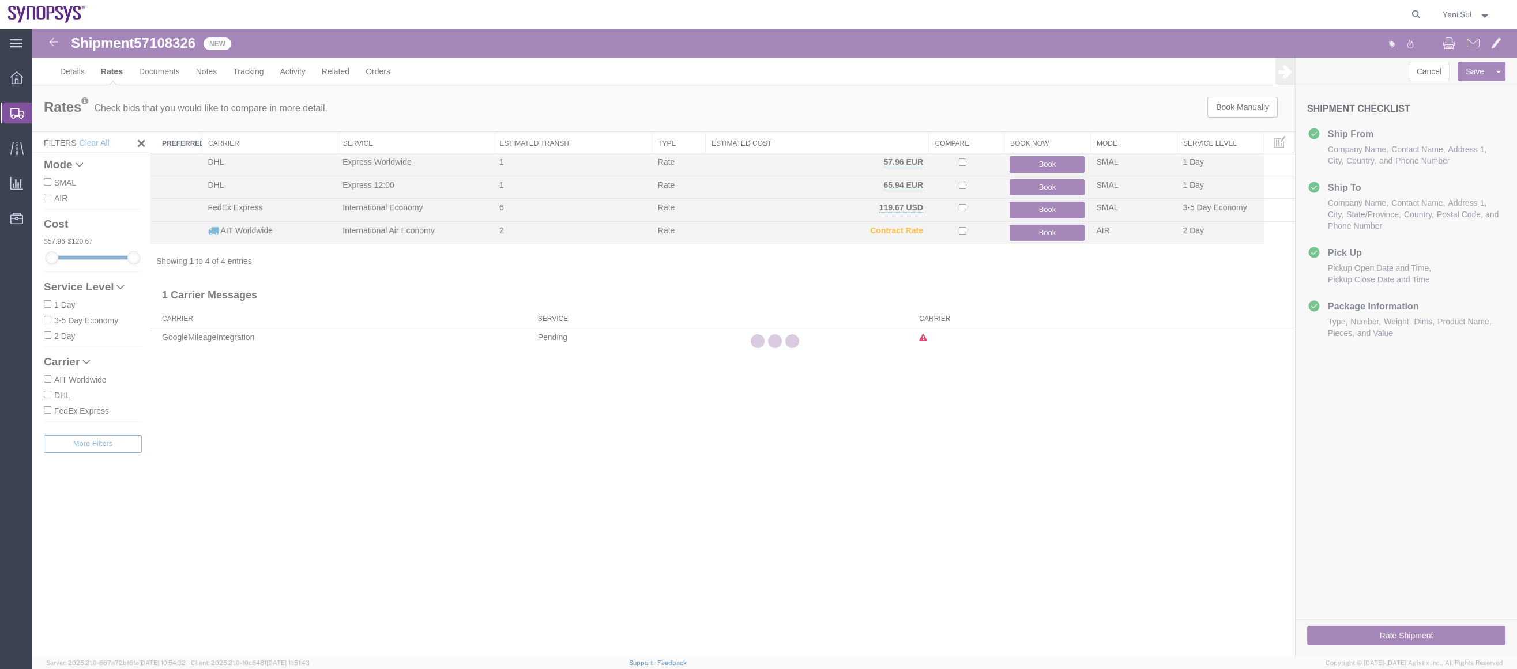
scroll to position [0, 0]
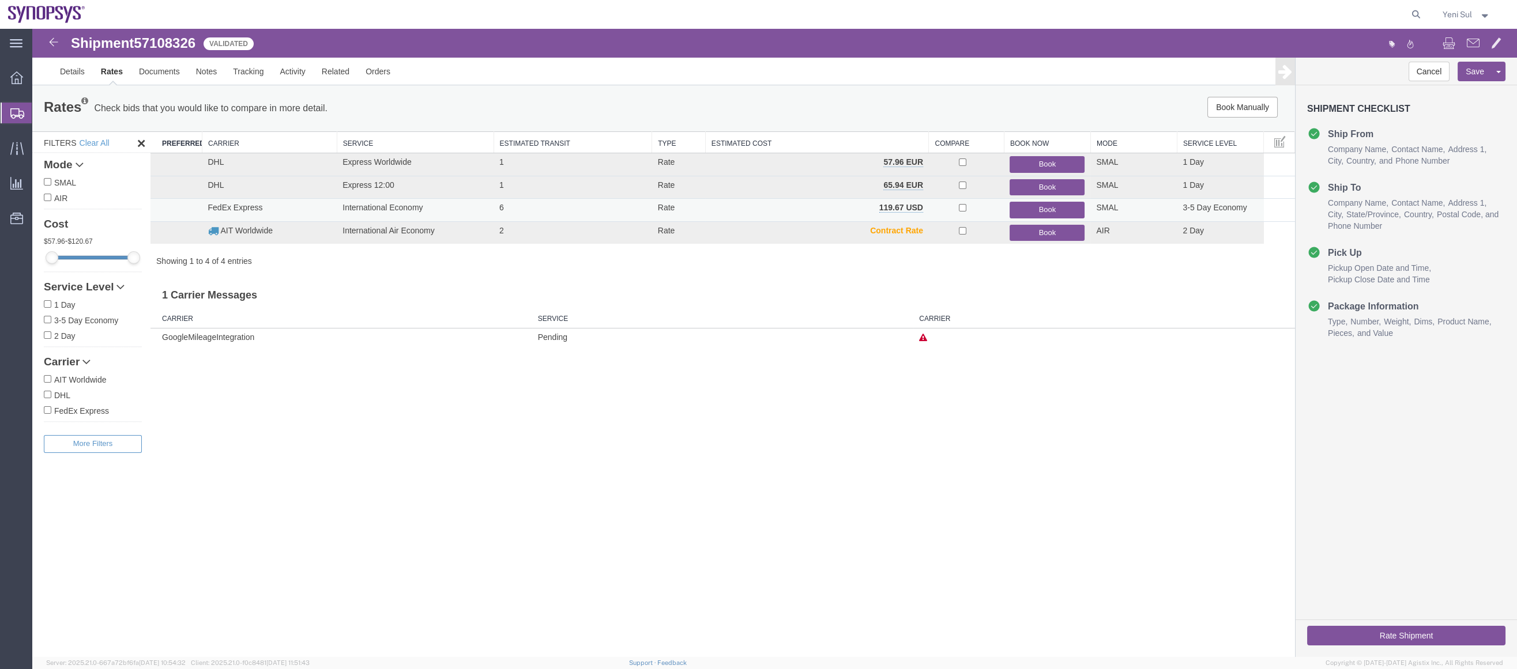
click at [1055, 217] on button "Book" at bounding box center [1046, 210] width 75 height 17
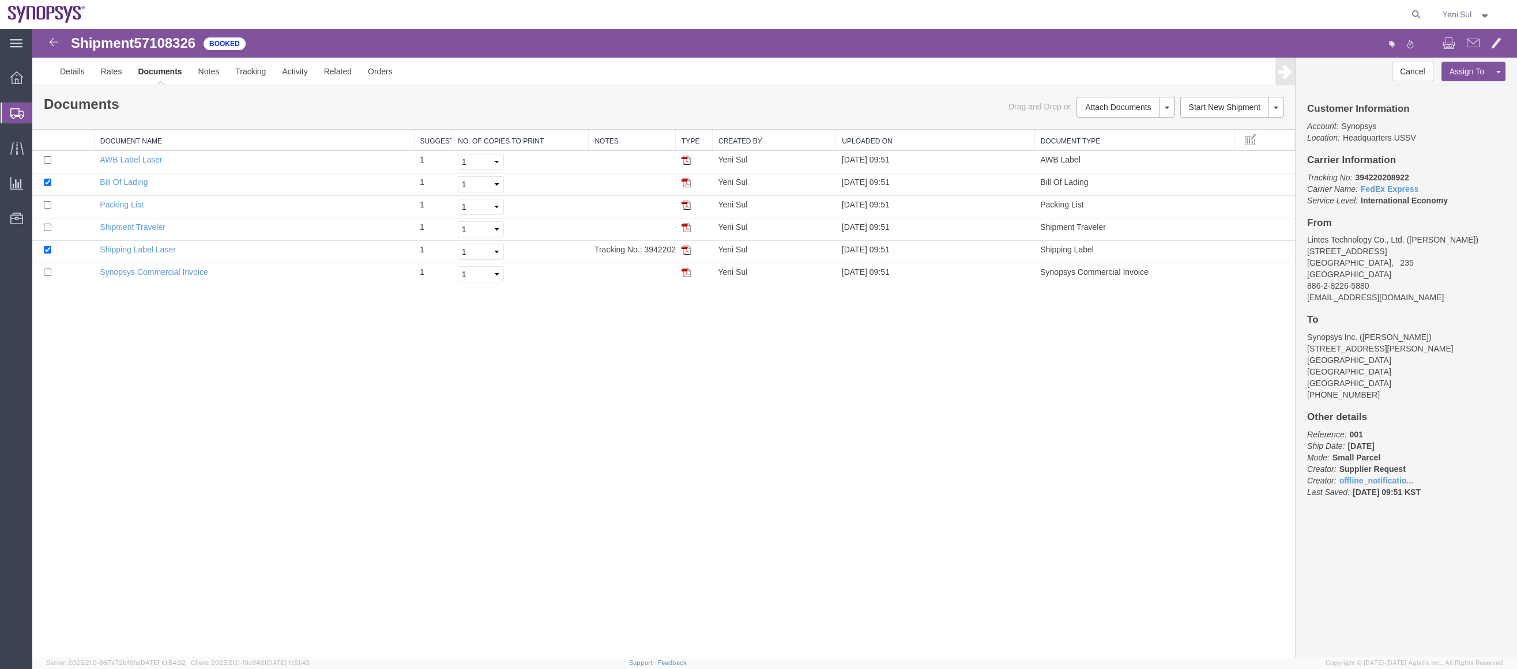
click at [387, 471] on div "Shipment 57108326 6 of 6 Booked Details Rates Documents Notes Tracking Activity…" at bounding box center [774, 343] width 1484 height 628
click at [921, 449] on div "Shipment 57108326 6 of 6 Booked Details Rates Documents Notes Tracking Activity…" at bounding box center [774, 343] width 1484 height 628
drag, startPoint x: 699, startPoint y: 424, endPoint x: 692, endPoint y: 424, distance: 7.5
click at [700, 424] on div "Shipment 57108326 6 of 6 Booked Details Rates Documents Notes Tracking Activity…" at bounding box center [774, 343] width 1484 height 628
click at [1470, 38] on span at bounding box center [1473, 43] width 13 height 14
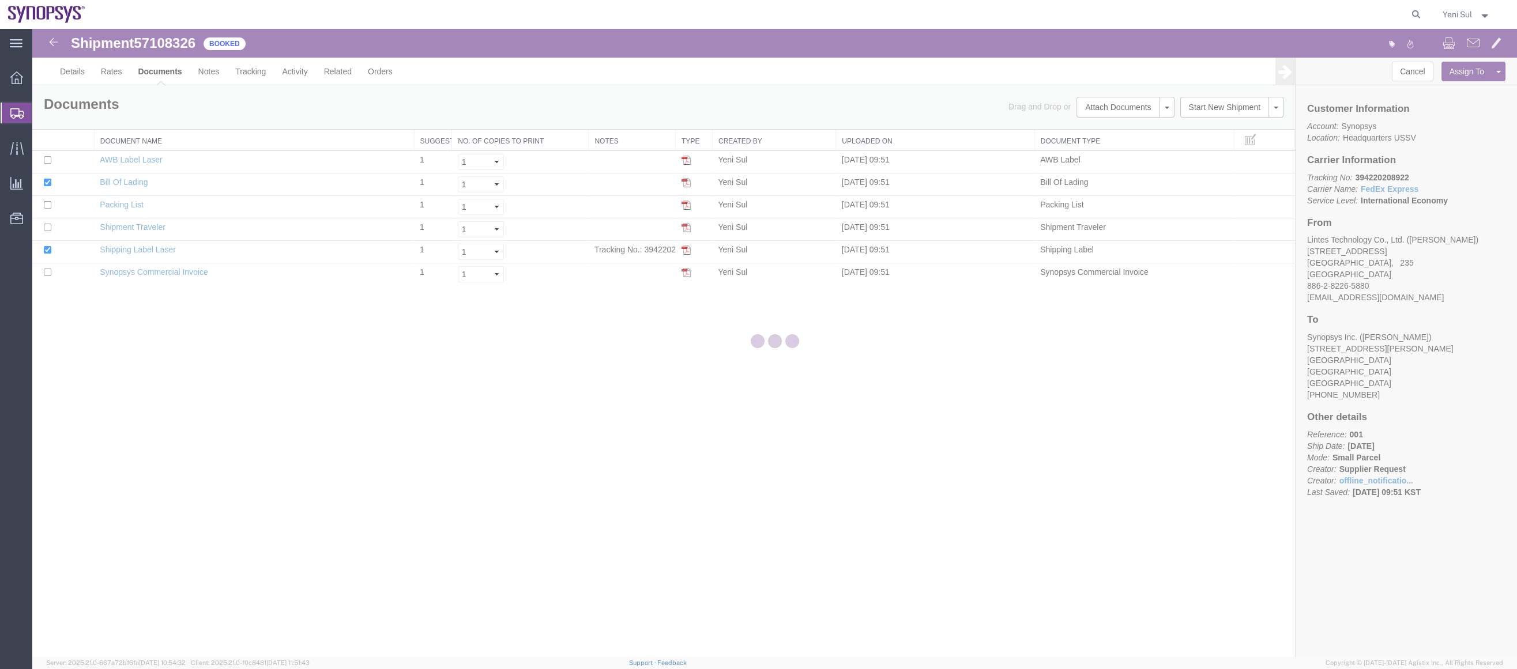
checkbox input "true"
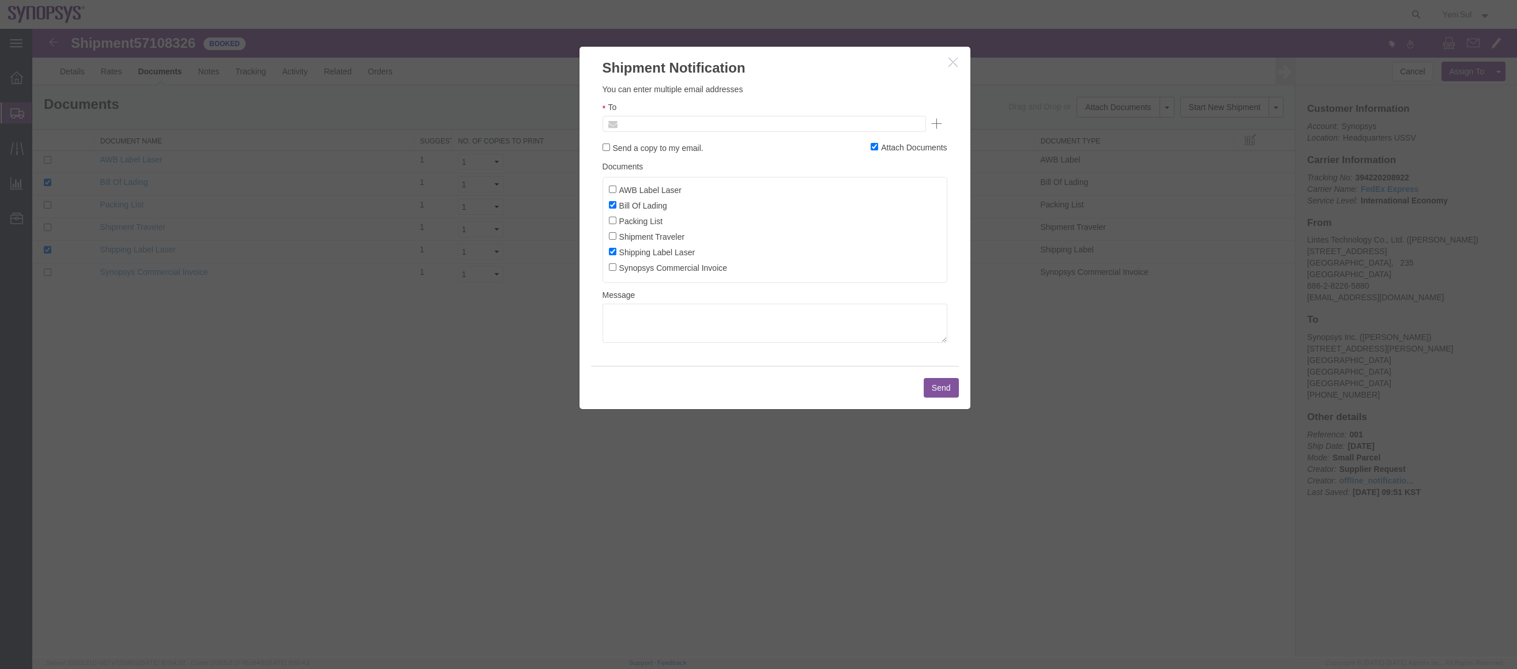
click at [680, 123] on input "text" at bounding box center [686, 123] width 135 height 15
type input "x"
type input "crys"
type input "[EMAIL_ADDRESS][DOMAIN_NAME]"
click at [641, 149] on label "Send a copy to my email." at bounding box center [652, 147] width 101 height 13
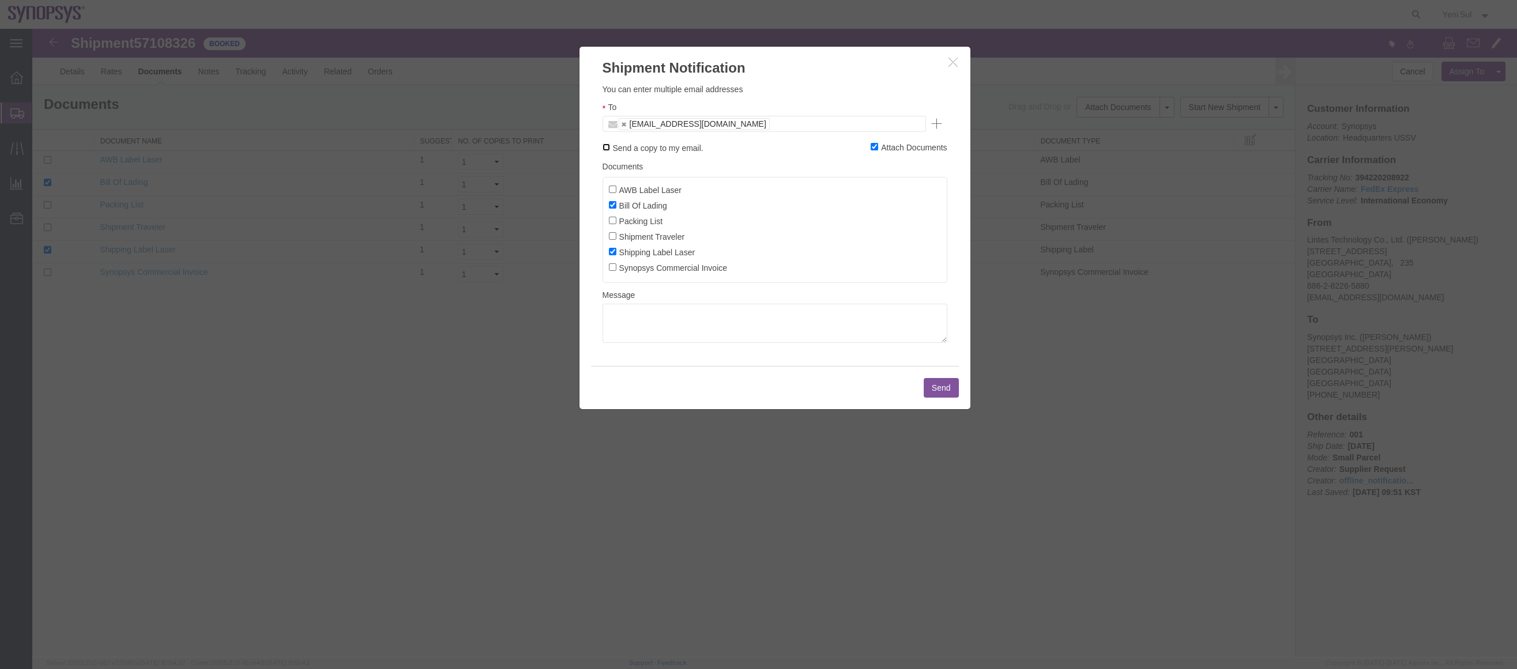
click at [610, 149] on input "Send a copy to my email." at bounding box center [605, 147] width 7 height 7
checkbox input "true"
click at [645, 189] on label "AWB Label Laser" at bounding box center [645, 189] width 73 height 13
click at [616, 189] on input "AWB Label Laser" at bounding box center [612, 189] width 7 height 7
checkbox input "true"
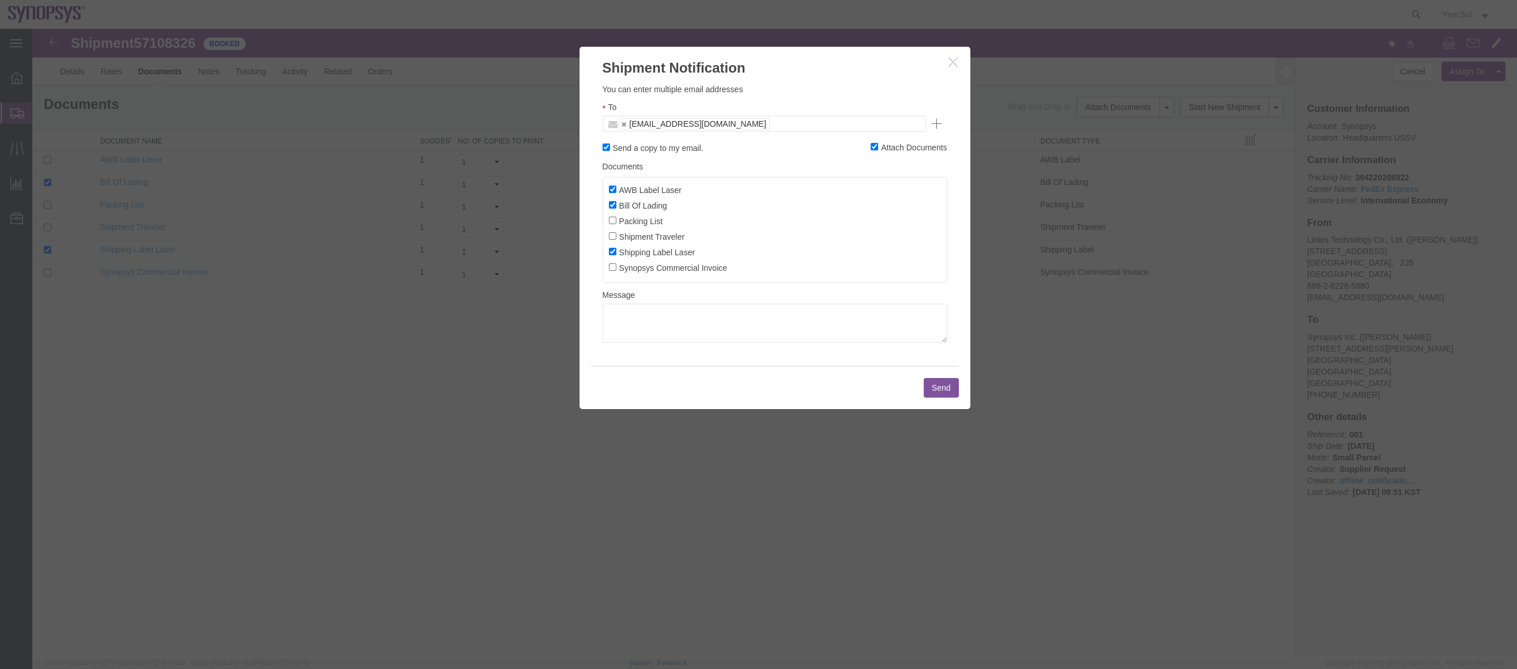
click at [639, 216] on label "Packing List" at bounding box center [636, 220] width 54 height 13
click at [616, 217] on input "Packing List" at bounding box center [612, 220] width 7 height 7
checkbox input "true"
click at [638, 236] on label "Shipment Traveler" at bounding box center [647, 236] width 76 height 13
click at [616, 236] on input "Shipment Traveler" at bounding box center [612, 235] width 7 height 7
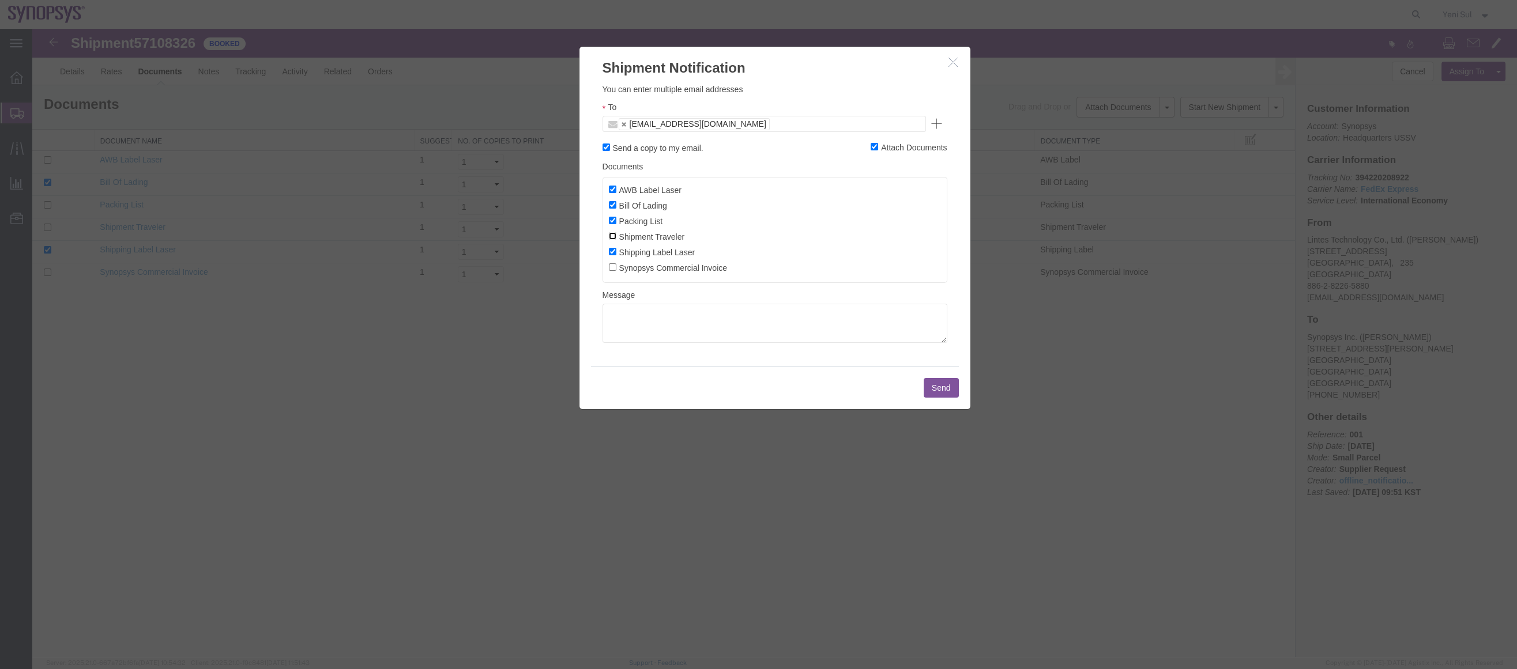
checkbox input "true"
drag, startPoint x: 626, startPoint y: 189, endPoint x: 634, endPoint y: 194, distance: 9.5
click at [627, 188] on label "AWB Label Laser" at bounding box center [645, 189] width 73 height 13
click at [616, 188] on input "AWB Label Laser" at bounding box center [612, 189] width 7 height 7
click at [637, 190] on label "AWB Label Laser" at bounding box center [645, 189] width 73 height 13
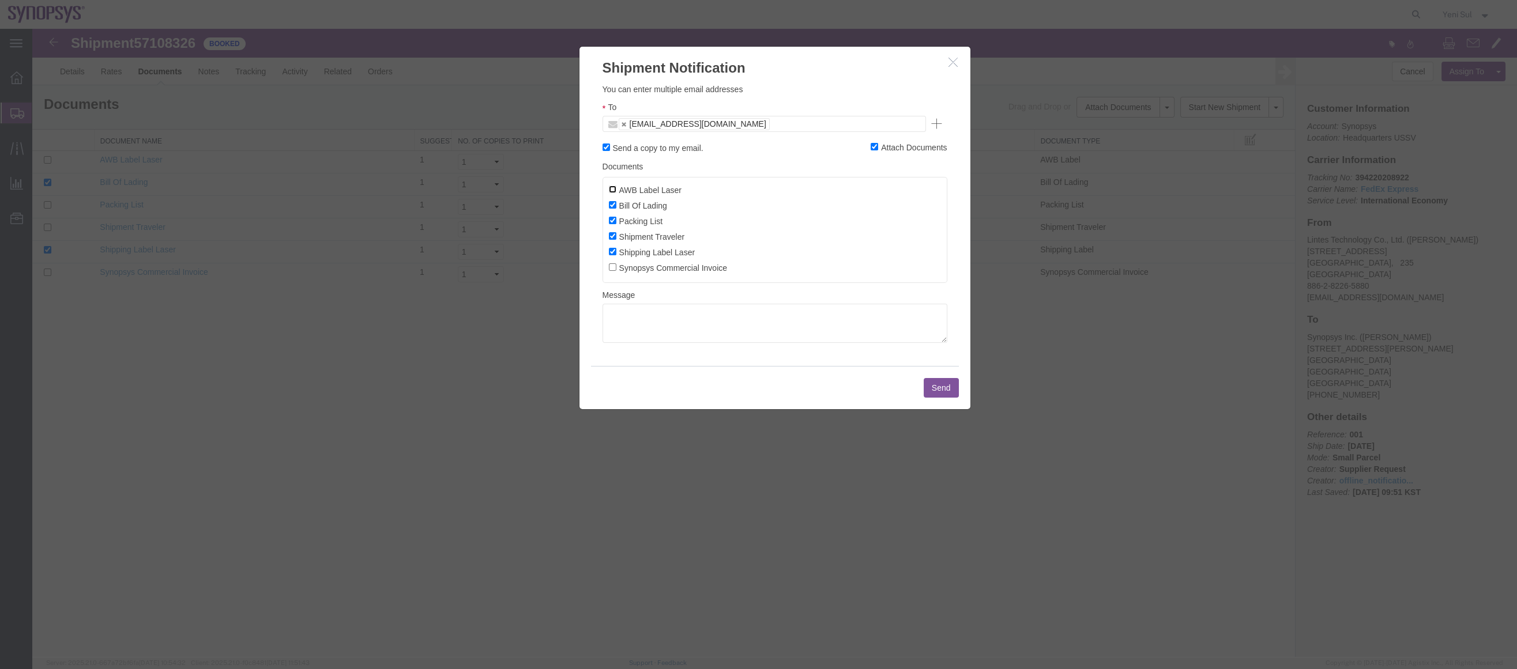
click at [616, 190] on input "AWB Label Laser" at bounding box center [612, 189] width 7 height 7
checkbox input "true"
click at [646, 238] on label "Shipment Traveler" at bounding box center [647, 236] width 76 height 13
click at [616, 238] on input "Shipment Traveler" at bounding box center [612, 235] width 7 height 7
checkbox input "false"
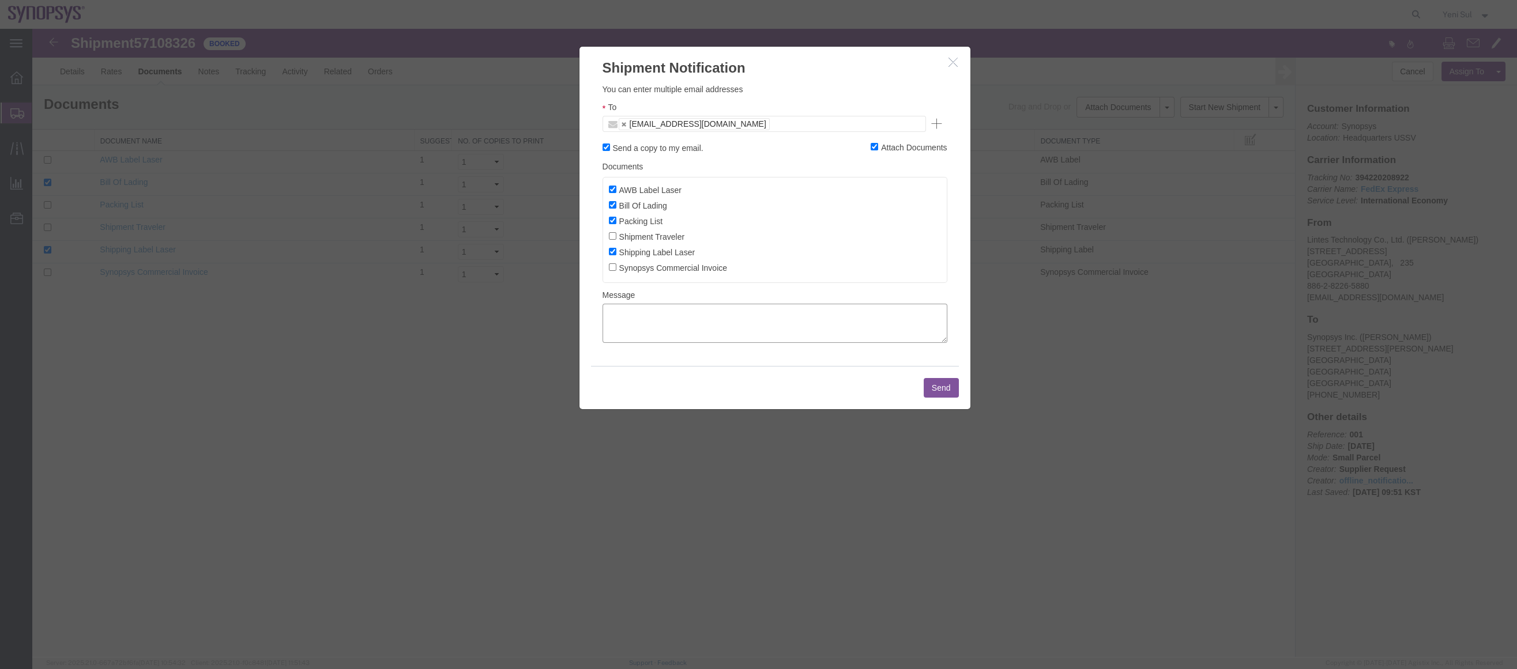
click at [669, 331] on textarea at bounding box center [774, 323] width 345 height 39
type textarea "e"
type textarea "Hello [PERSON_NAME], Please let us know the preferred pick-up date for this shi…"
click at [938, 389] on button "Send" at bounding box center [941, 388] width 35 height 20
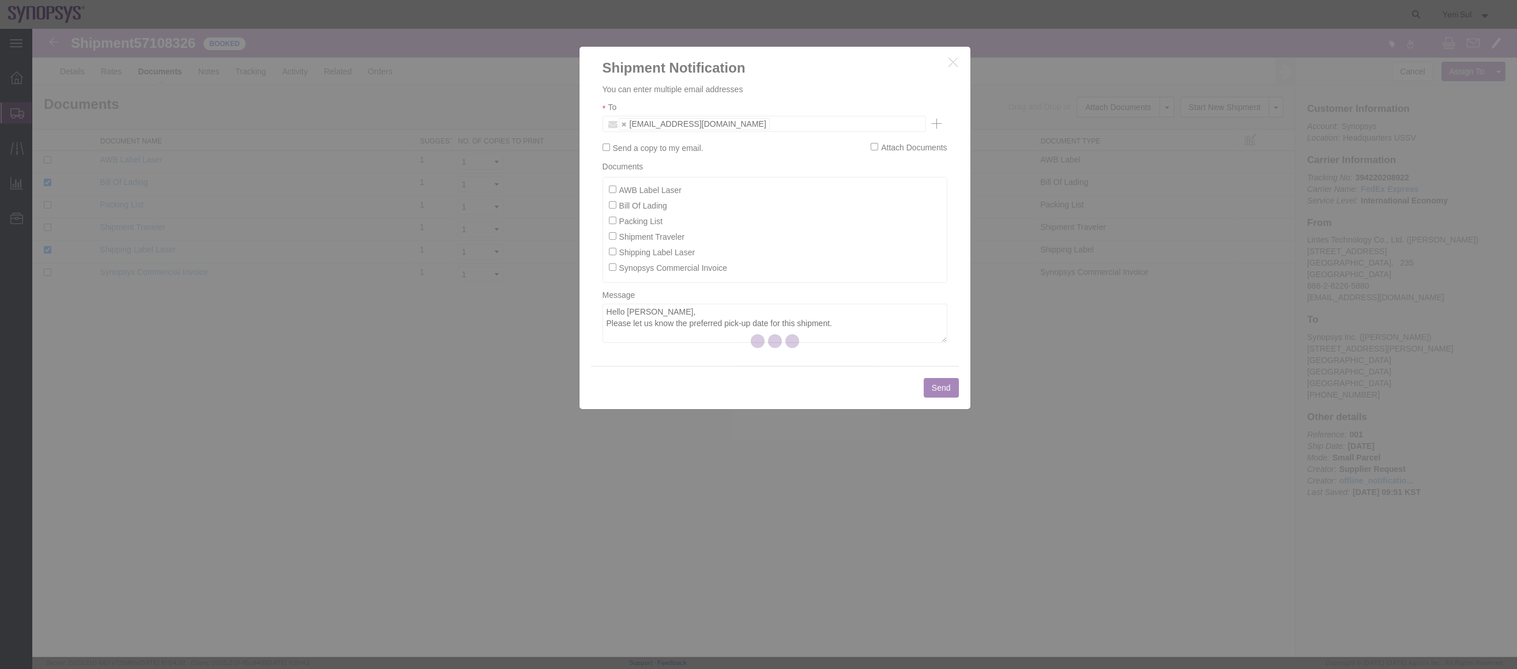
checkbox input "false"
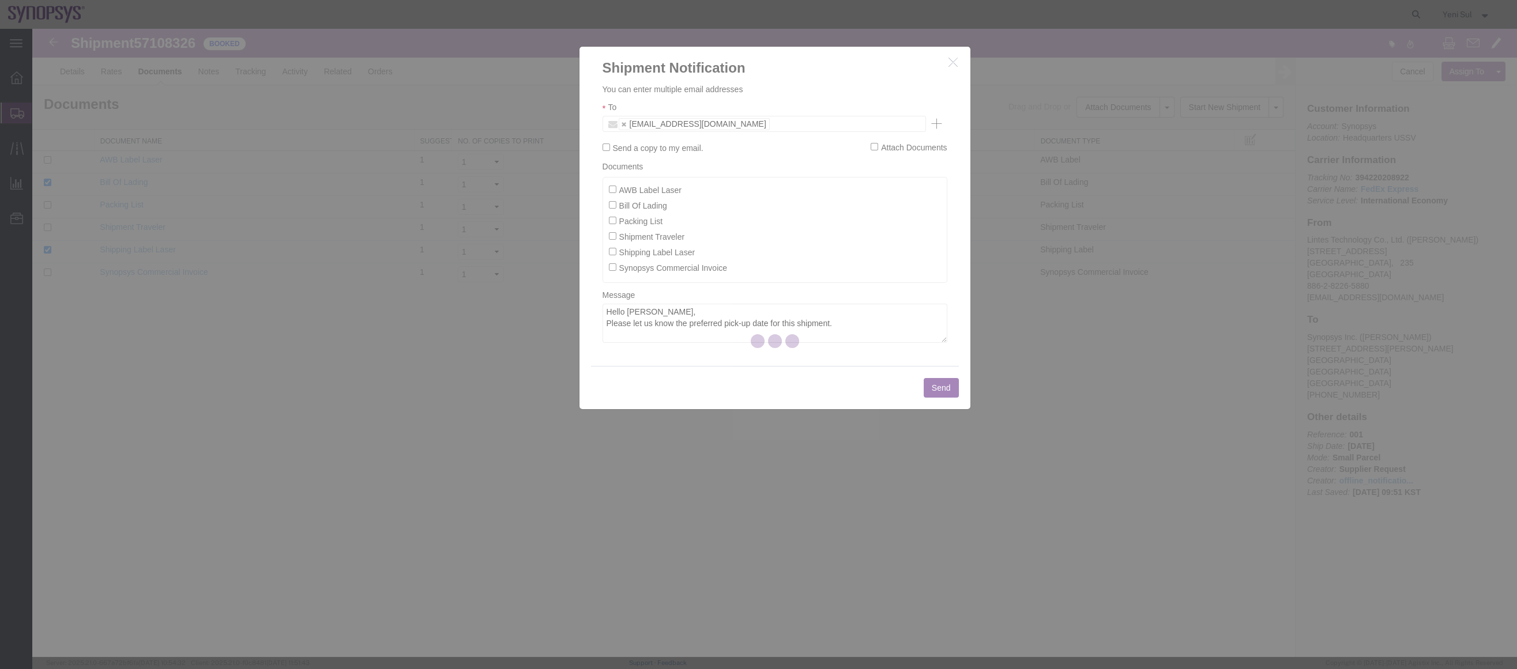
checkbox input "false"
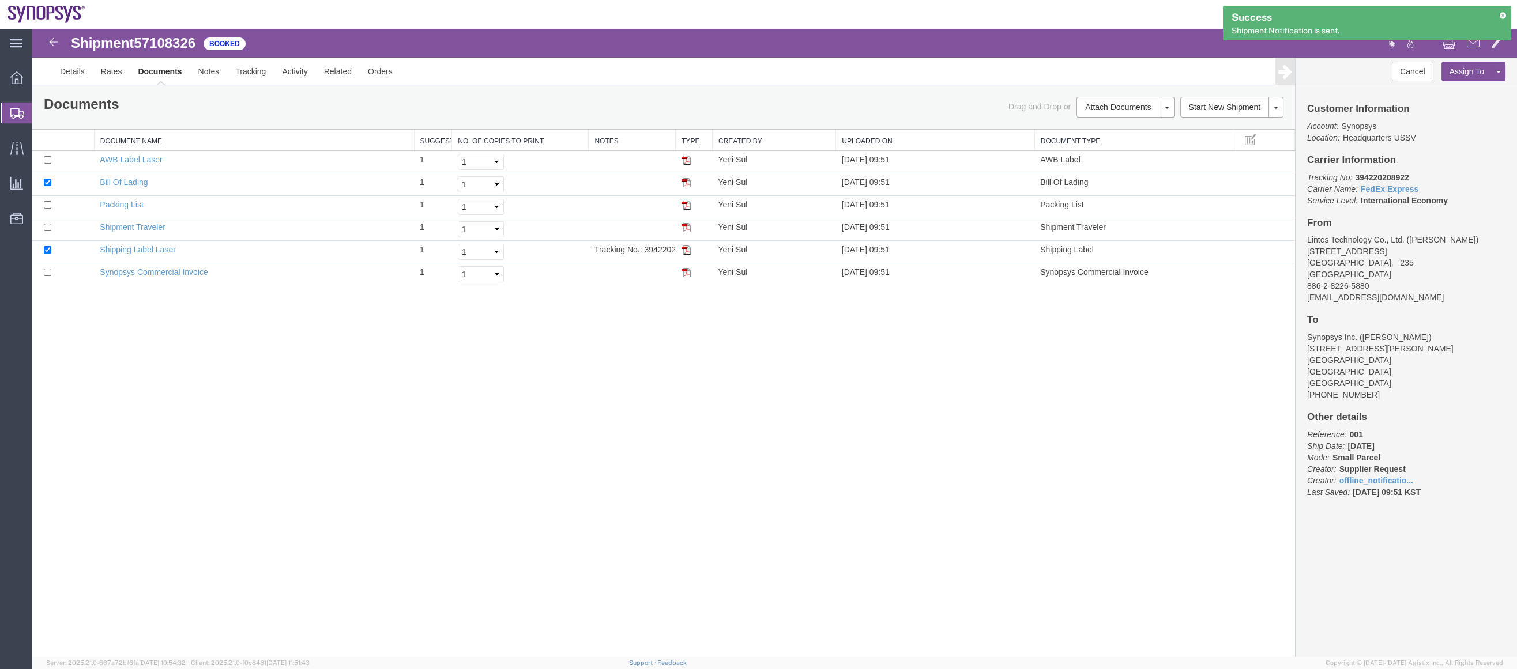
click at [990, 489] on div "Shipment 57108326 6 of 6 Booked Details Rates Documents Notes Tracking Activity…" at bounding box center [774, 343] width 1484 height 628
click at [0, 0] on span "Shipment Manager" at bounding box center [0, 0] width 0 height 0
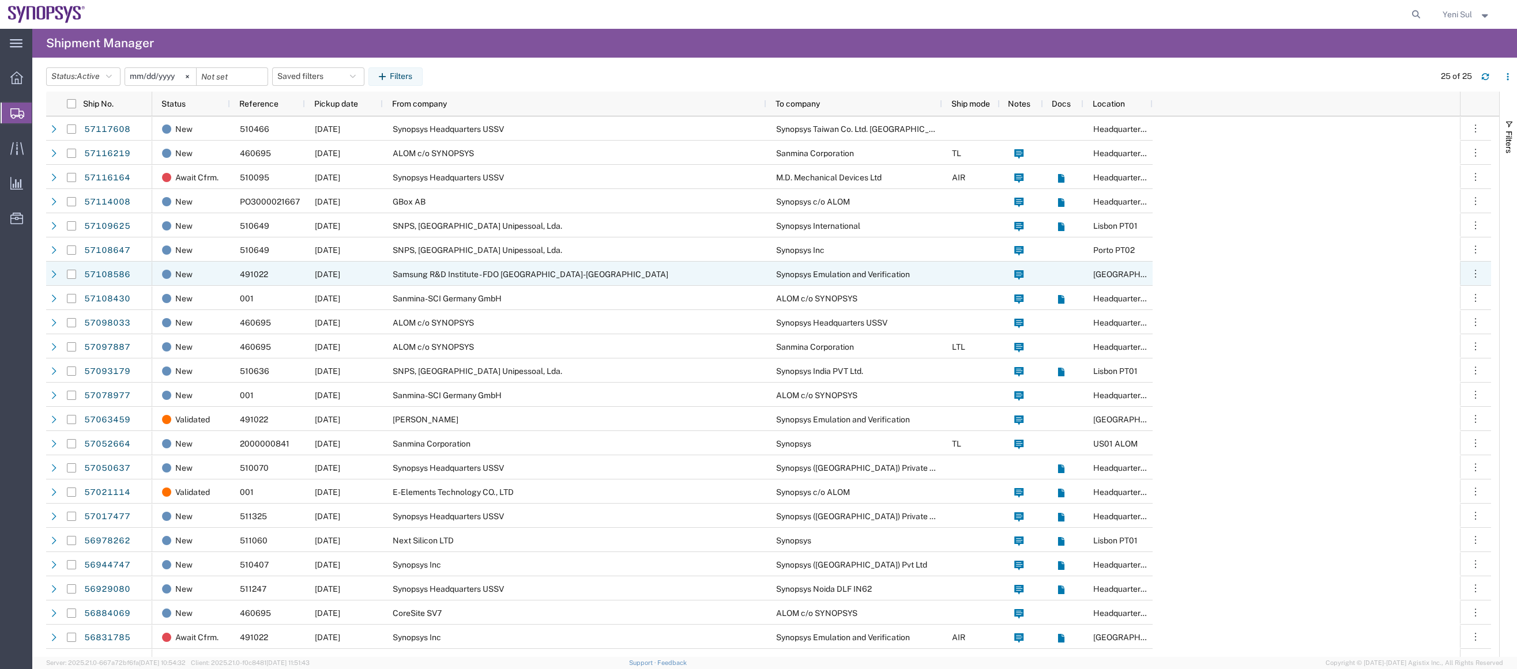
click at [522, 270] on span "Samsung R&D Institute - FDO [GEOGRAPHIC_DATA]-[GEOGRAPHIC_DATA]" at bounding box center [531, 274] width 276 height 9
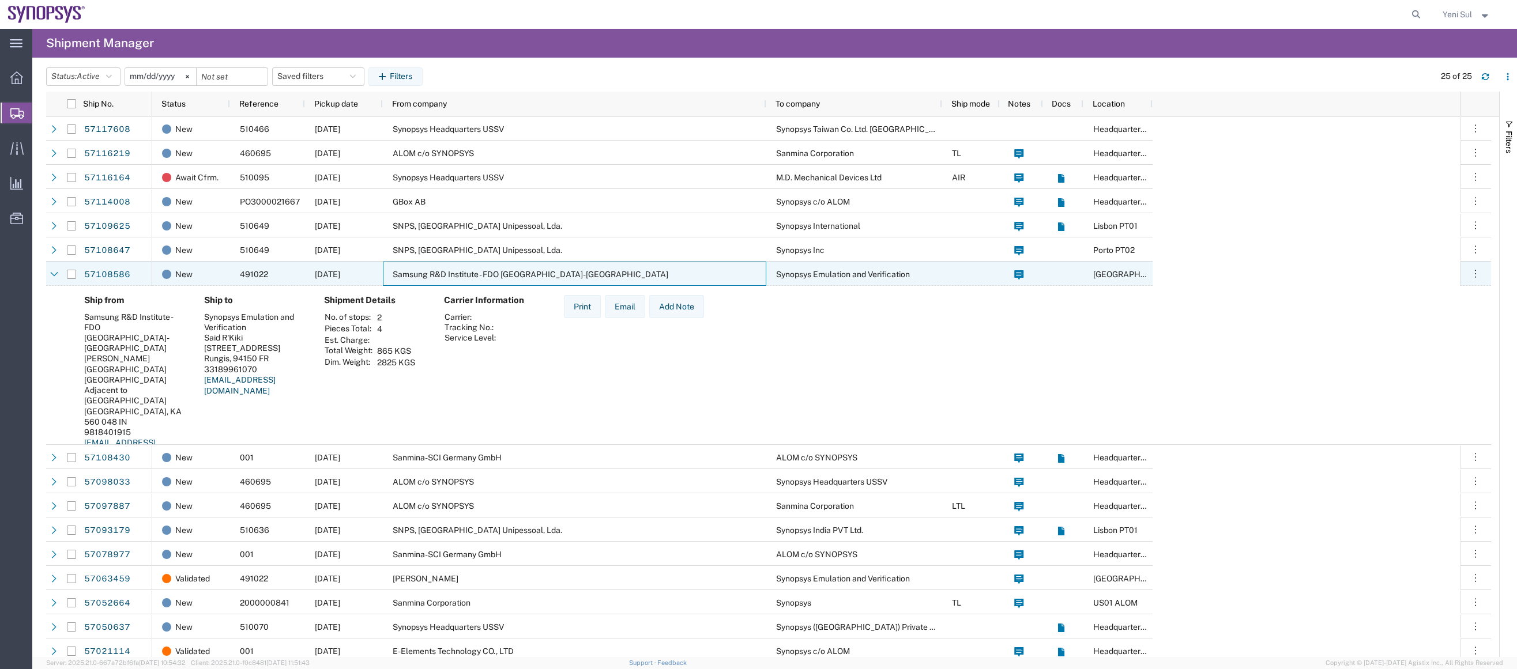
click at [605, 268] on div "Samsung R&D Institute - FDO [GEOGRAPHIC_DATA]-[GEOGRAPHIC_DATA]" at bounding box center [574, 274] width 383 height 24
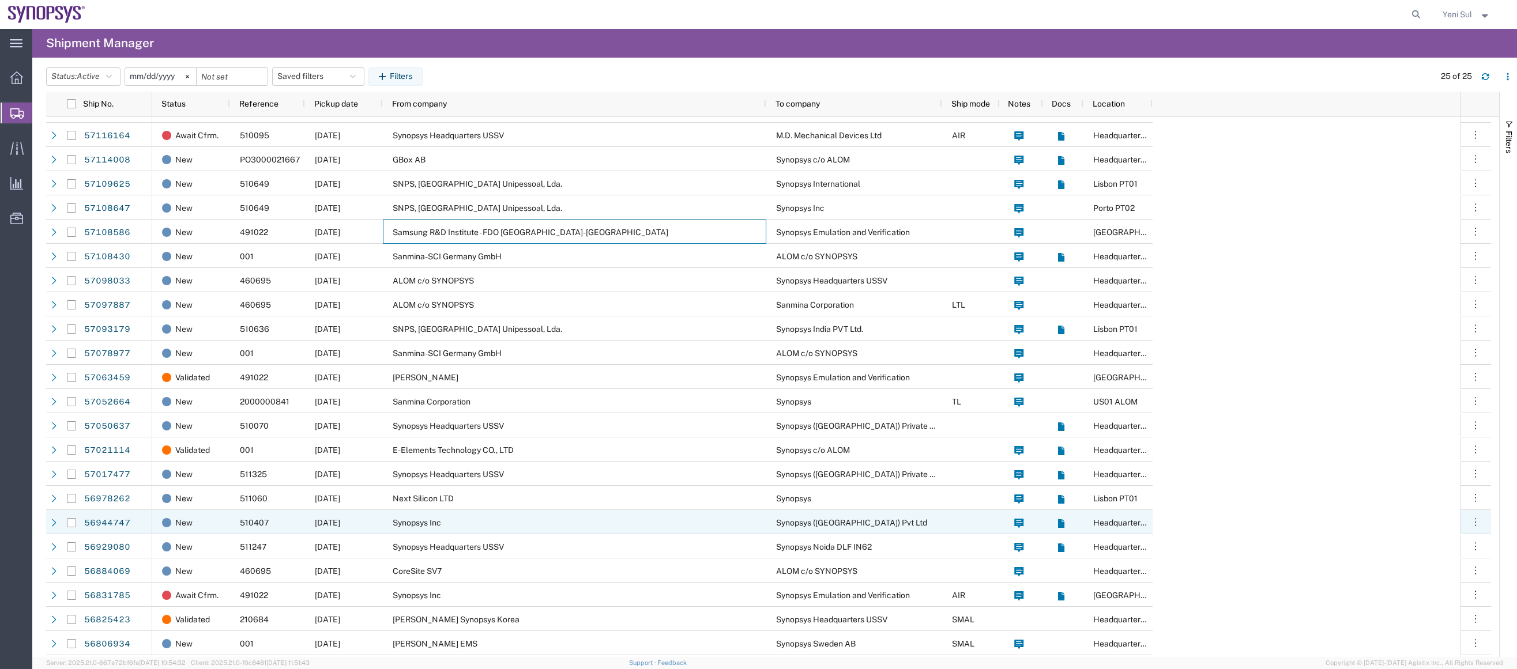
scroll to position [64, 0]
